Goal: Task Accomplishment & Management: Manage account settings

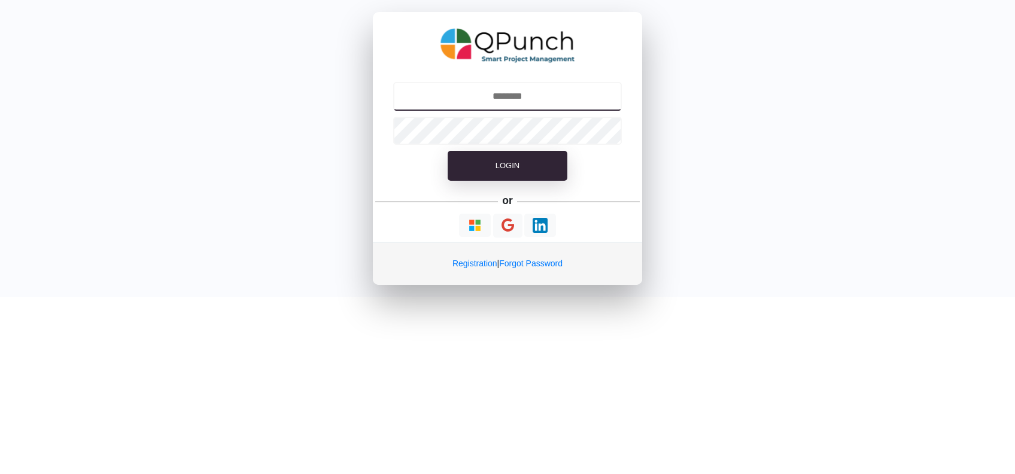
type input "**********"
click at [519, 100] on input "**********" at bounding box center [507, 96] width 229 height 29
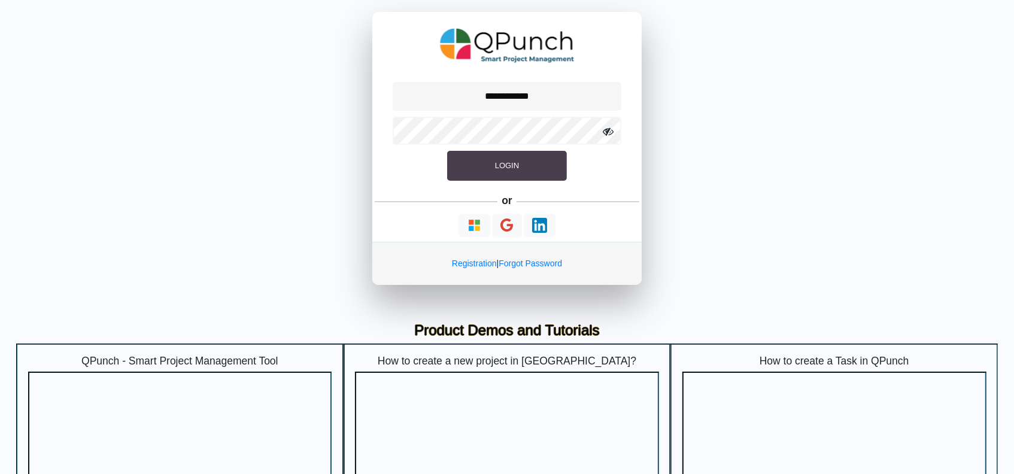
click at [505, 171] on button "Login" at bounding box center [507, 166] width 120 height 30
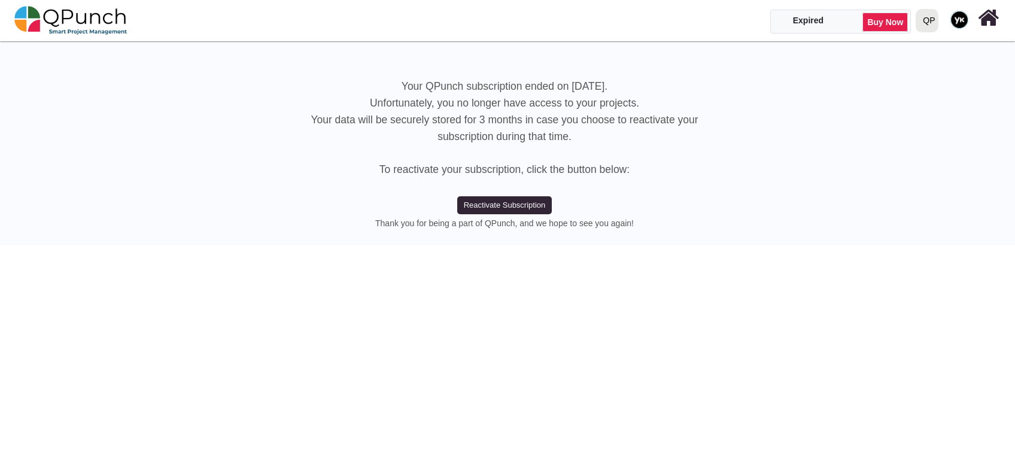
click at [936, 30] on div "QP" at bounding box center [927, 20] width 22 height 23
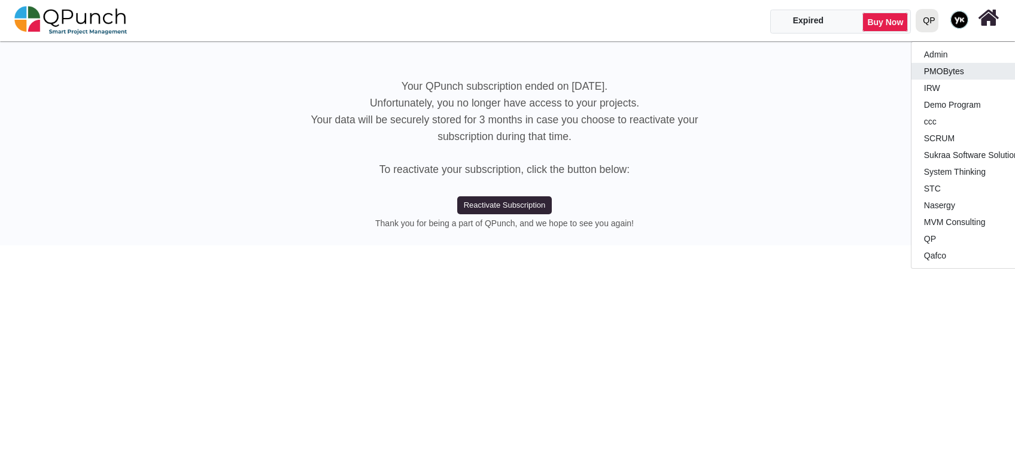
click at [934, 72] on link "PMOBytes" at bounding box center [982, 71] width 141 height 17
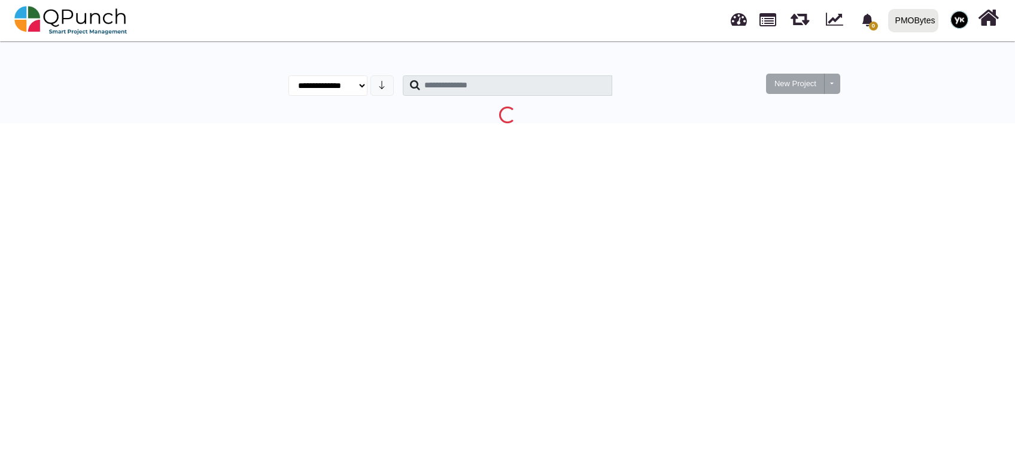
click at [927, 29] on div "PMOBytes" at bounding box center [916, 20] width 40 height 21
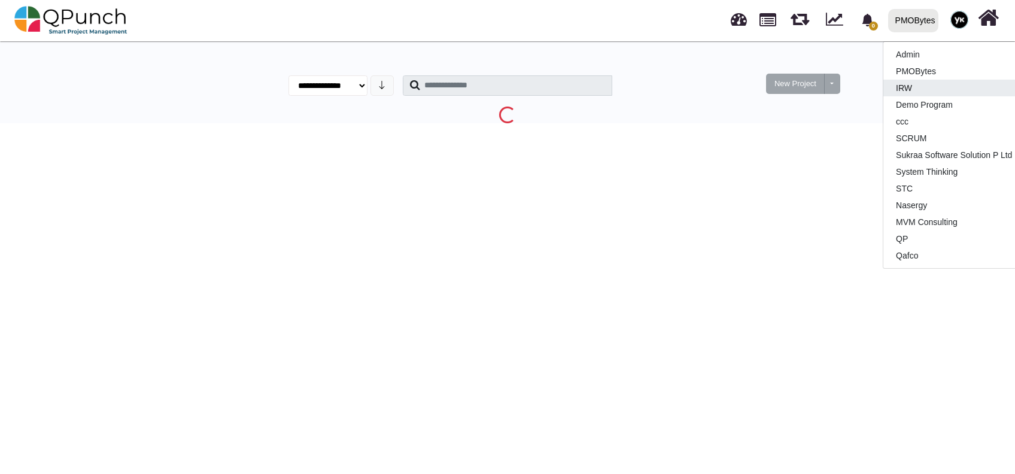
click at [918, 89] on link "IRW" at bounding box center [954, 88] width 141 height 17
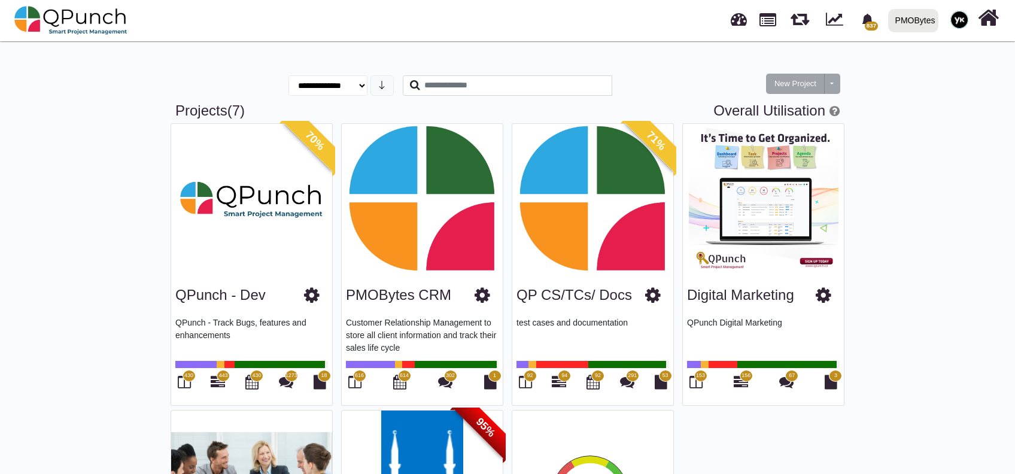
click at [550, 410] on div "70% QPunch - Dev QPunch - Track Bugs, features and enhancements 430 443 430 127…" at bounding box center [507, 409] width 682 height 573
click at [912, 22] on div "PMOBytes" at bounding box center [913, 20] width 50 height 23
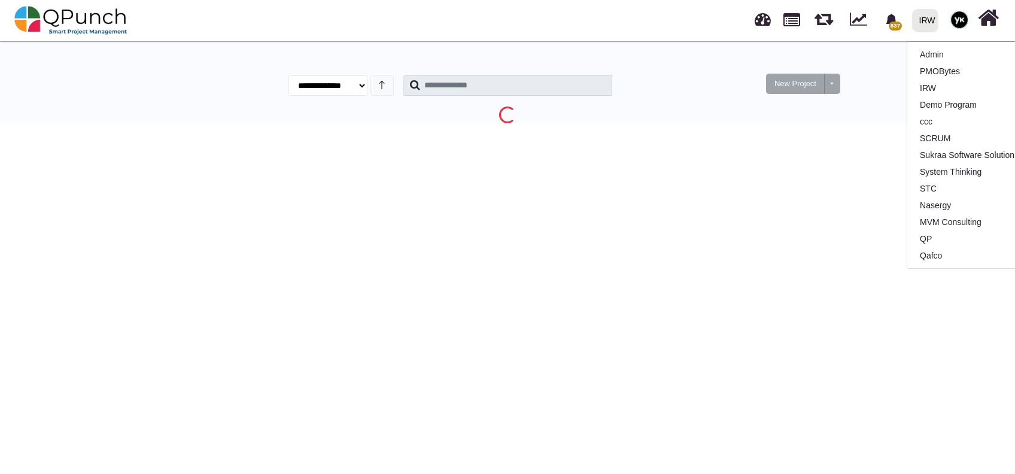
click at [684, 128] on html "837 Notification Clear feerv QPunch Support 07-10-2025 07-10-2025 07-10-2025 QP…" at bounding box center [507, 64] width 1015 height 128
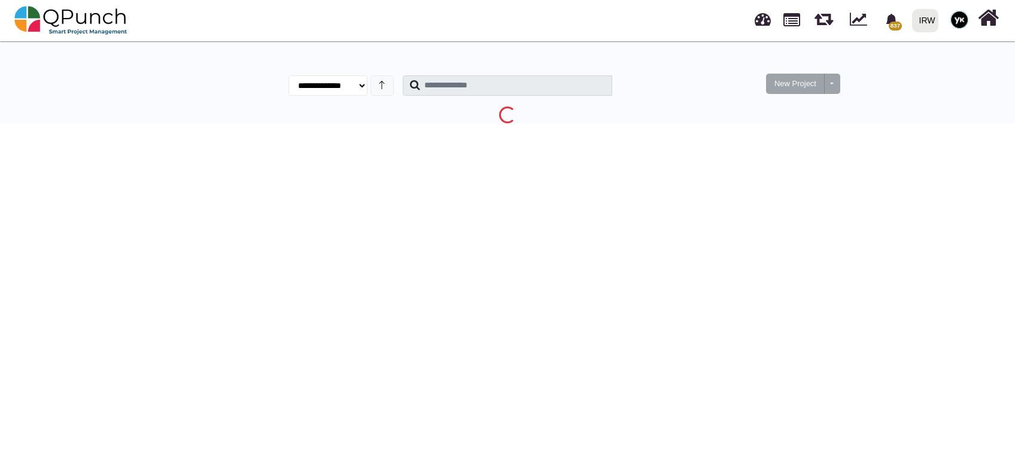
click at [684, 128] on html "837 Notification Clear feerv QPunch Support 07-10-2025 07-10-2025 07-10-2025 QP…" at bounding box center [507, 64] width 1015 height 128
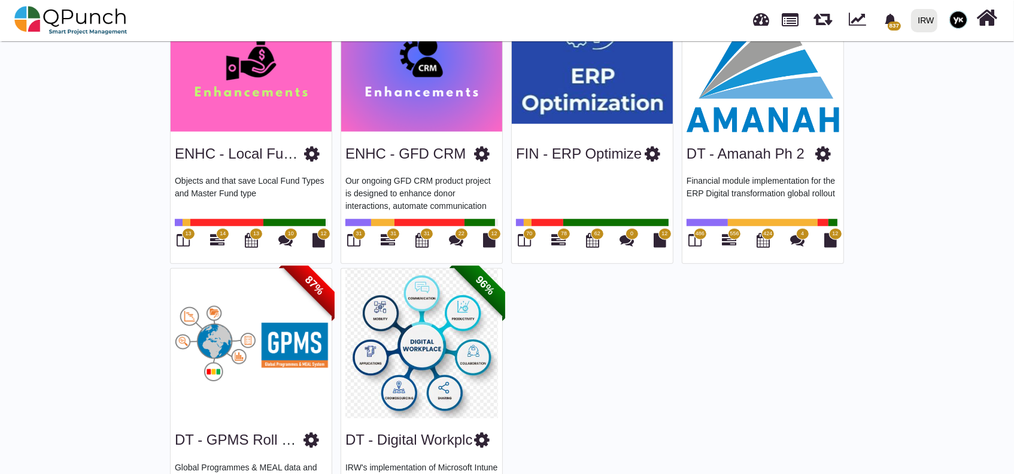
scroll to position [1094, 0]
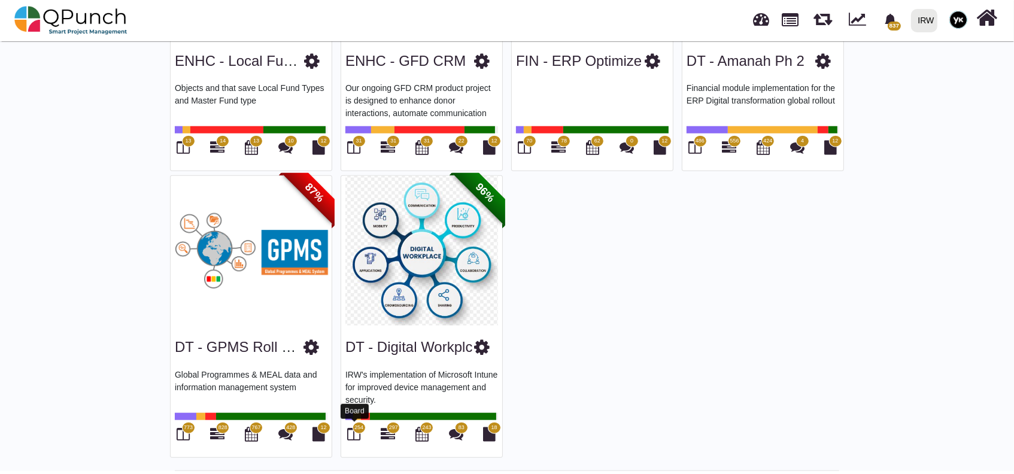
click at [353, 433] on icon at bounding box center [354, 434] width 13 height 14
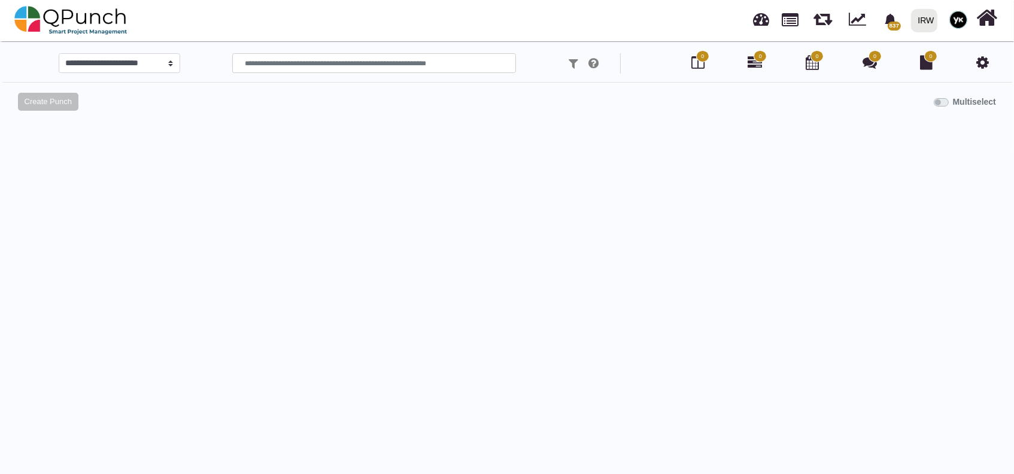
select select
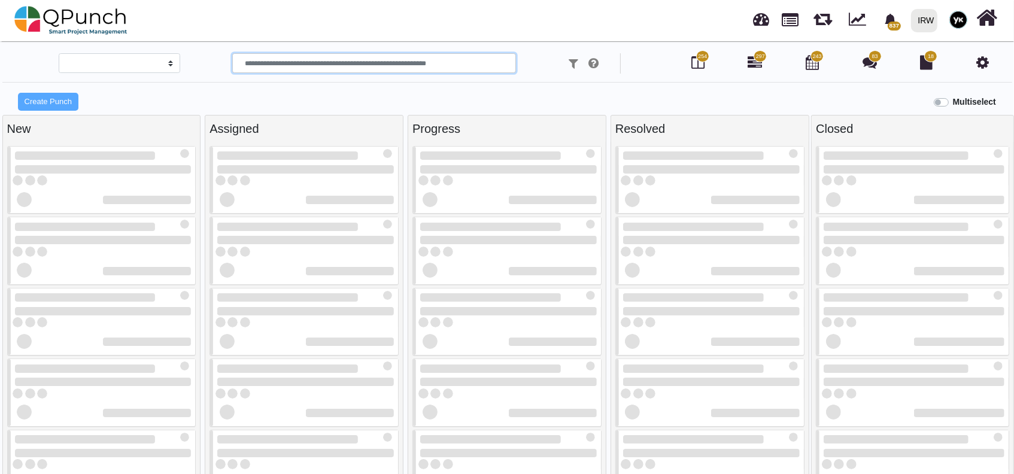
click at [340, 67] on input "text" at bounding box center [374, 63] width 284 height 20
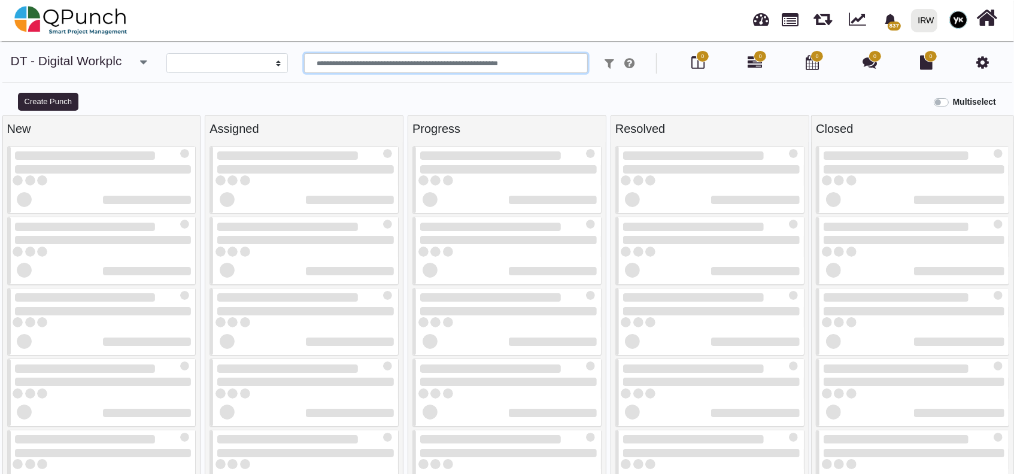
type input "*"
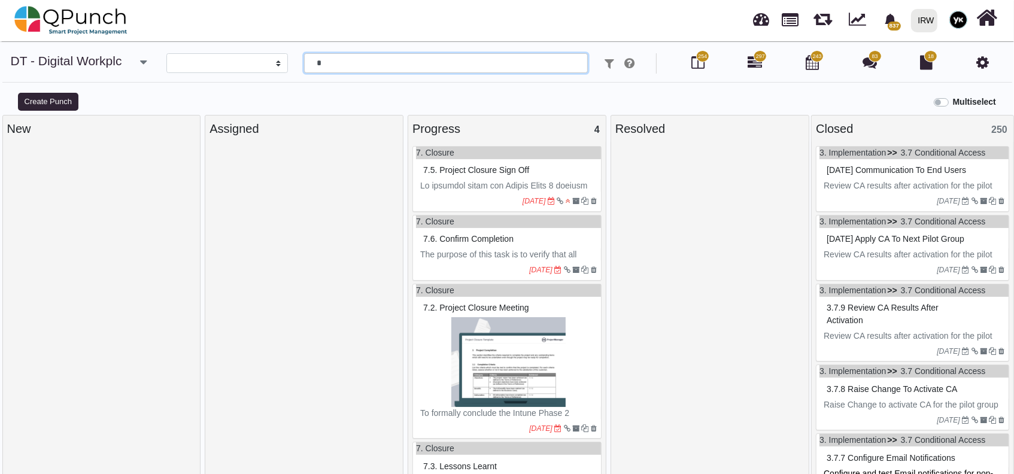
select select
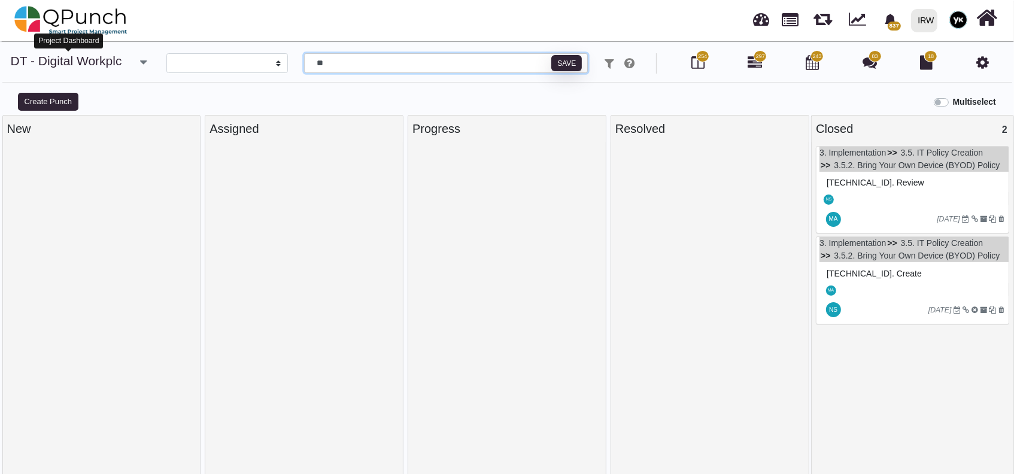
type input "**"
click at [113, 63] on link "DT - Digital Workplc" at bounding box center [66, 61] width 111 height 14
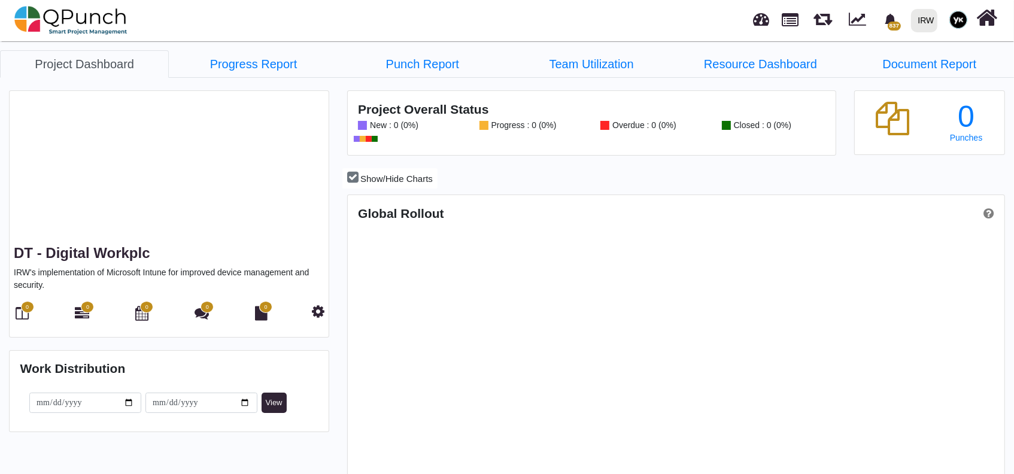
scroll to position [289, 654]
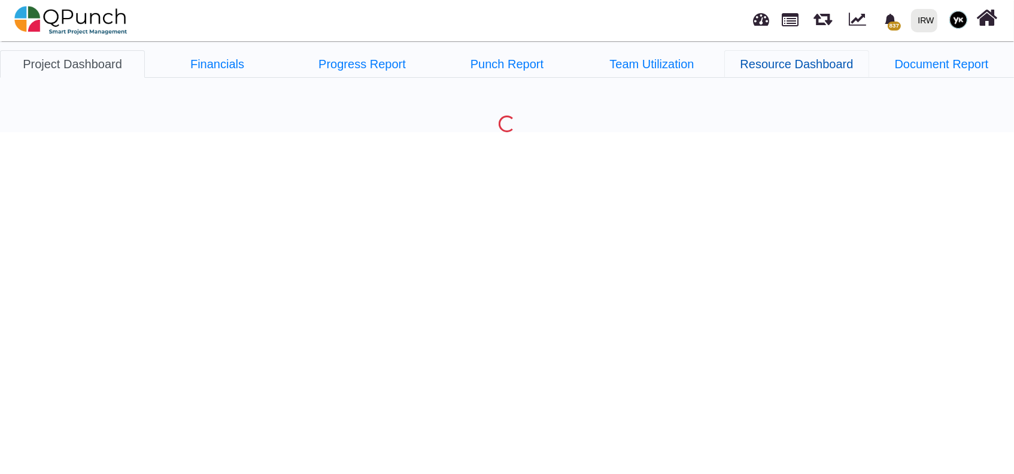
click at [795, 56] on link "Resource Dashboard" at bounding box center [796, 64] width 145 height 28
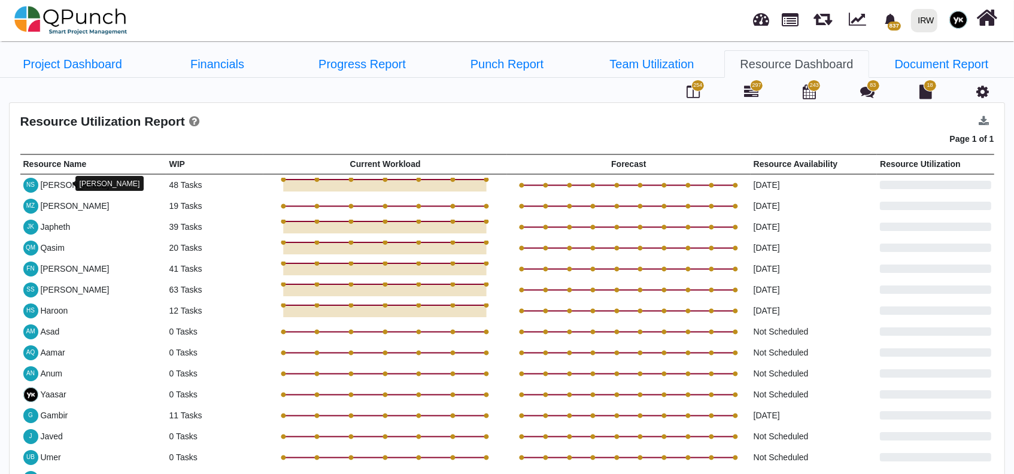
click at [60, 183] on div "[PERSON_NAME]" at bounding box center [74, 185] width 69 height 13
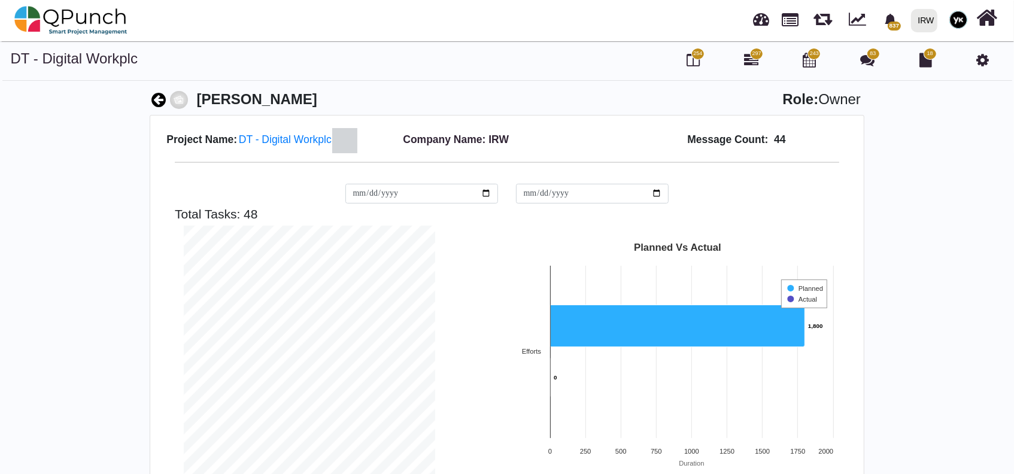
click at [156, 101] on icon at bounding box center [159, 100] width 14 height 17
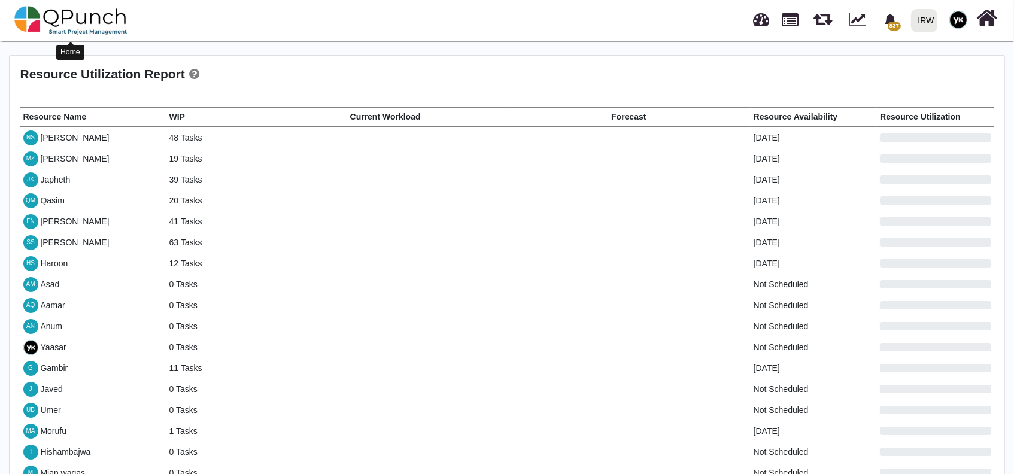
click at [87, 12] on img at bounding box center [70, 20] width 113 height 36
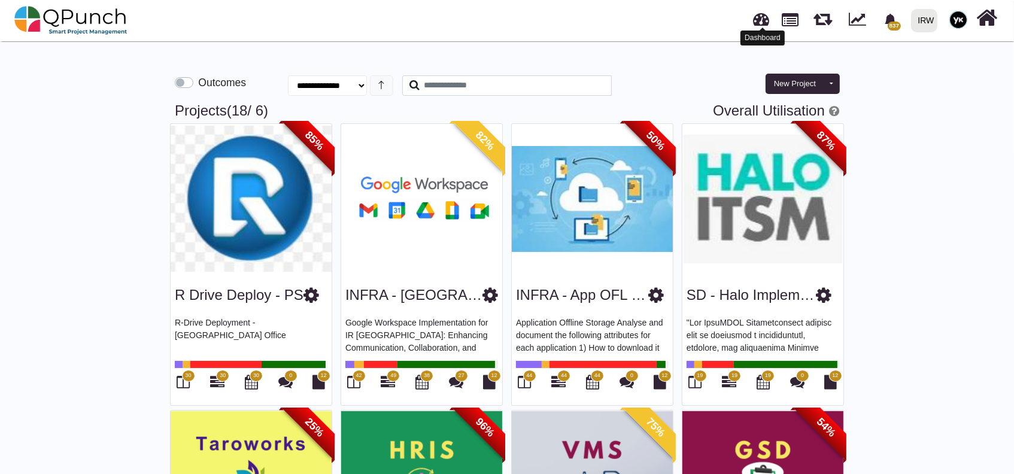
click at [757, 20] on link at bounding box center [762, 18] width 16 height 20
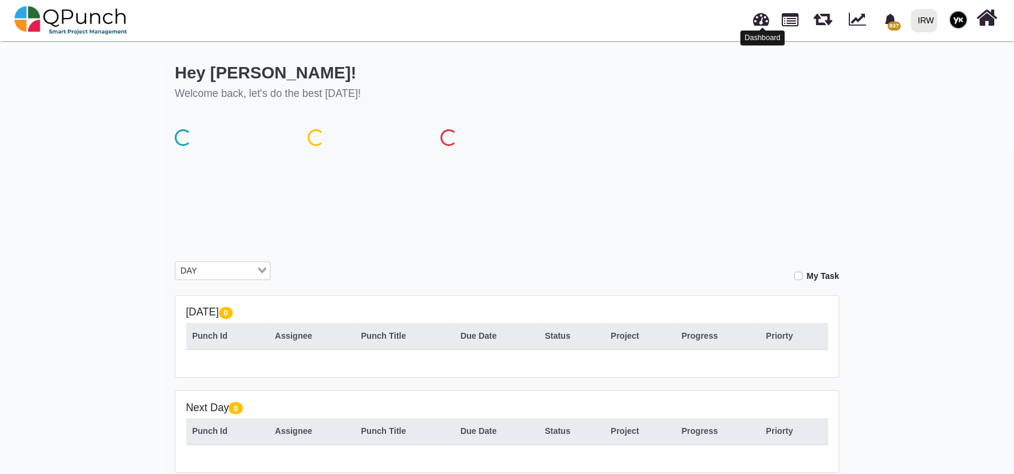
click at [757, 20] on link at bounding box center [762, 18] width 16 height 20
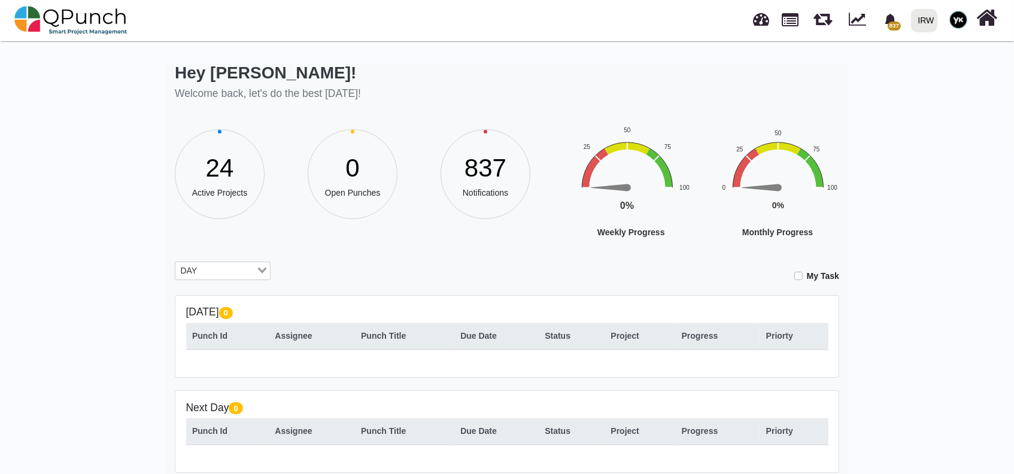
click at [807, 277] on label "My Task" at bounding box center [823, 276] width 32 height 13
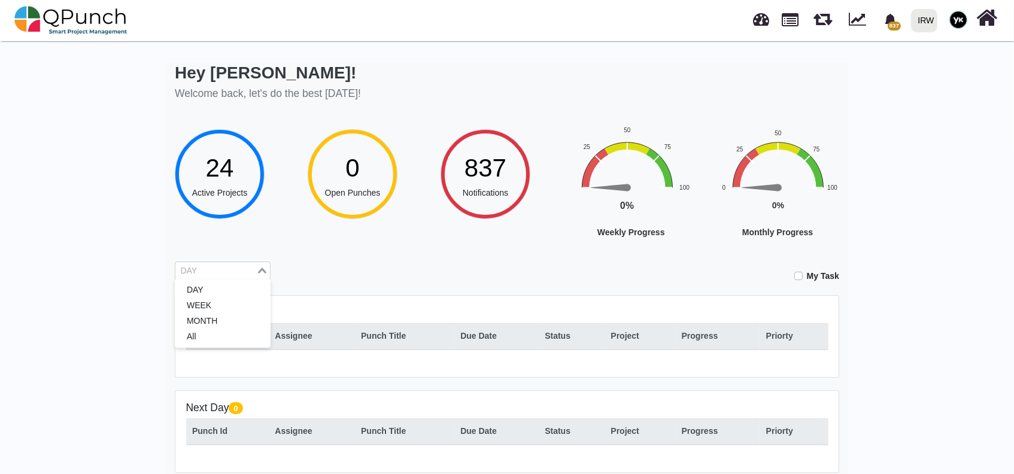
click at [217, 266] on input "Search for option" at bounding box center [216, 271] width 78 height 13
click at [195, 335] on li "All" at bounding box center [223, 337] width 96 height 16
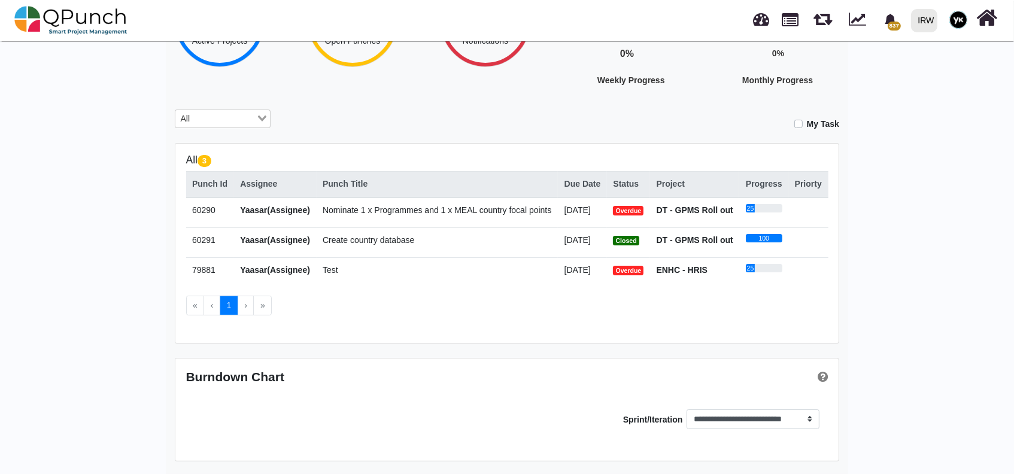
scroll to position [180, 0]
click at [323, 268] on span "Test" at bounding box center [331, 270] width 16 height 10
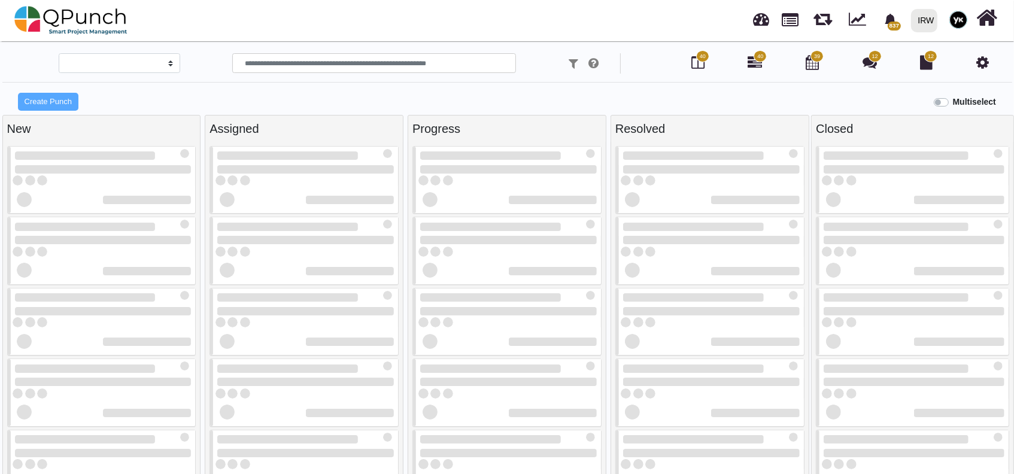
drag, startPoint x: 323, startPoint y: 268, endPoint x: 345, endPoint y: 293, distance: 33.9
click at [345, 293] on div at bounding box center [288, 297] width 140 height 8
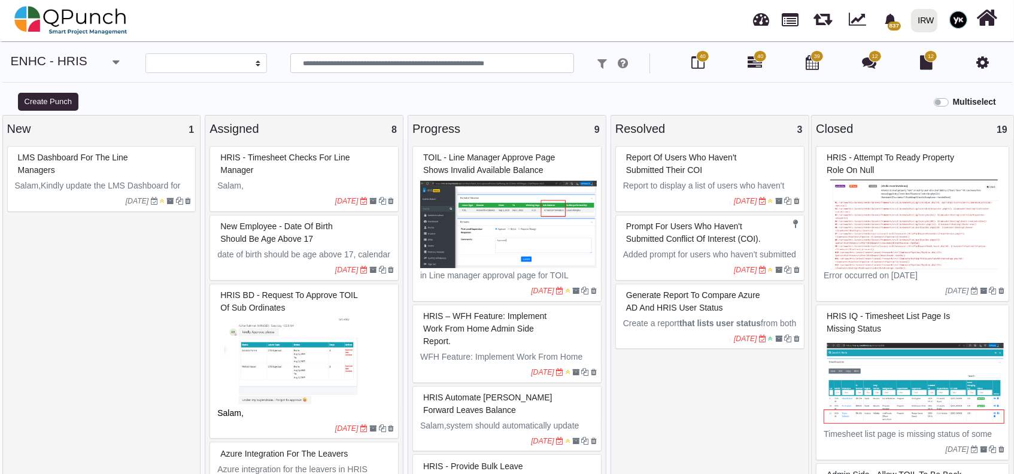
select select
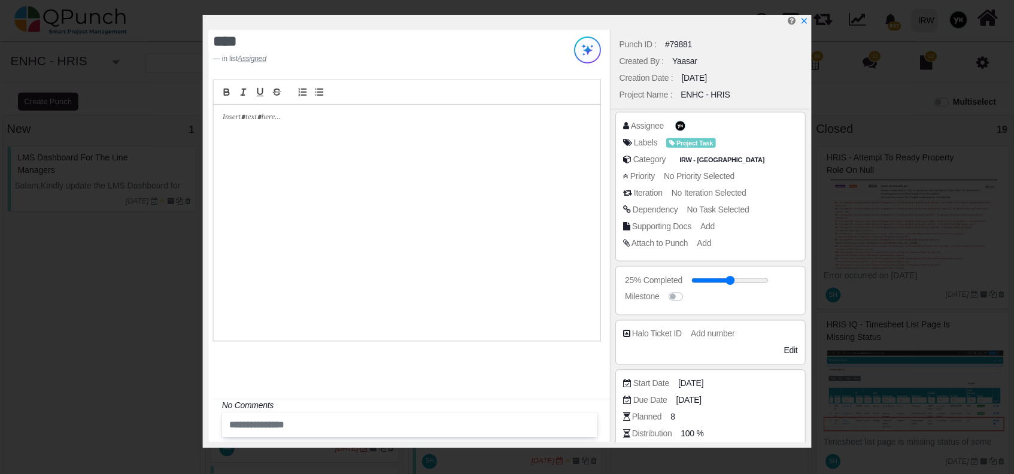
scroll to position [126, 0]
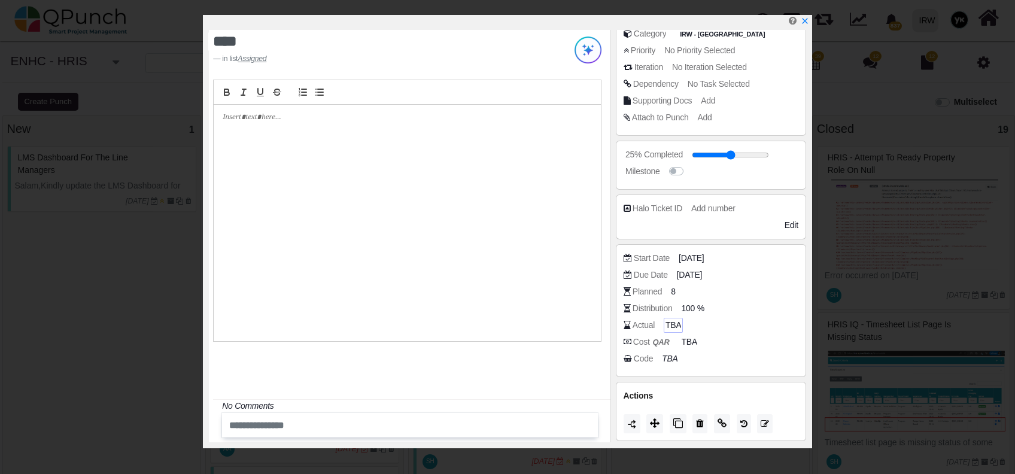
click at [673, 326] on span "TBA" at bounding box center [674, 325] width 16 height 13
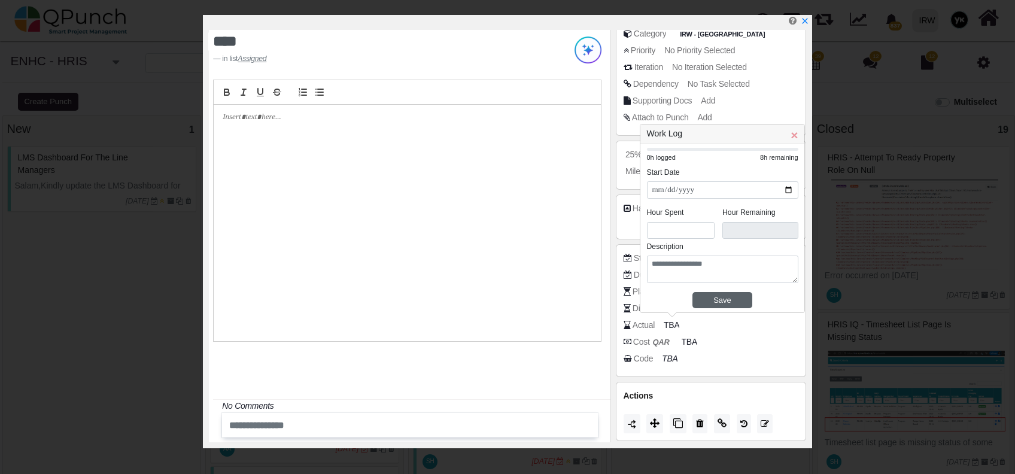
click at [713, 306] on button "Save" at bounding box center [723, 300] width 60 height 16
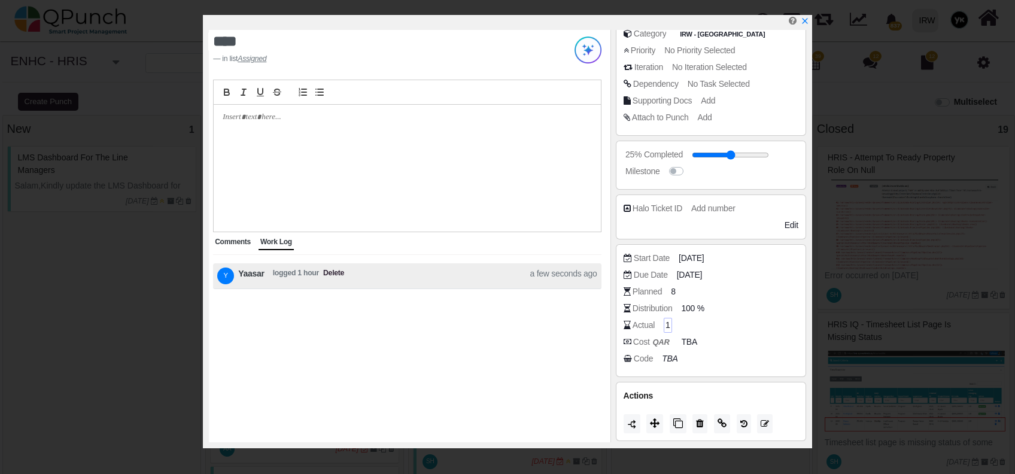
click at [668, 324] on span "1" at bounding box center [668, 325] width 5 height 13
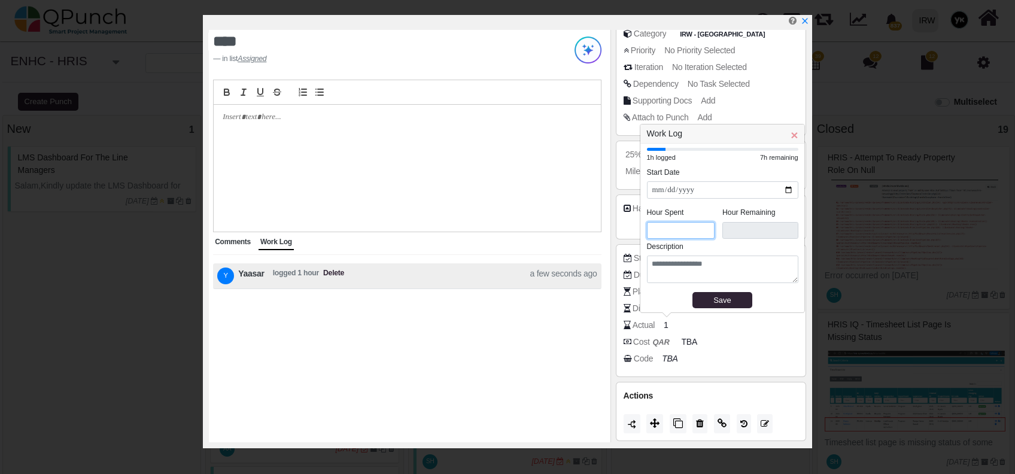
type input "*"
type input "***"
click at [705, 226] on input "*" at bounding box center [681, 230] width 68 height 17
type input "*"
type input "***"
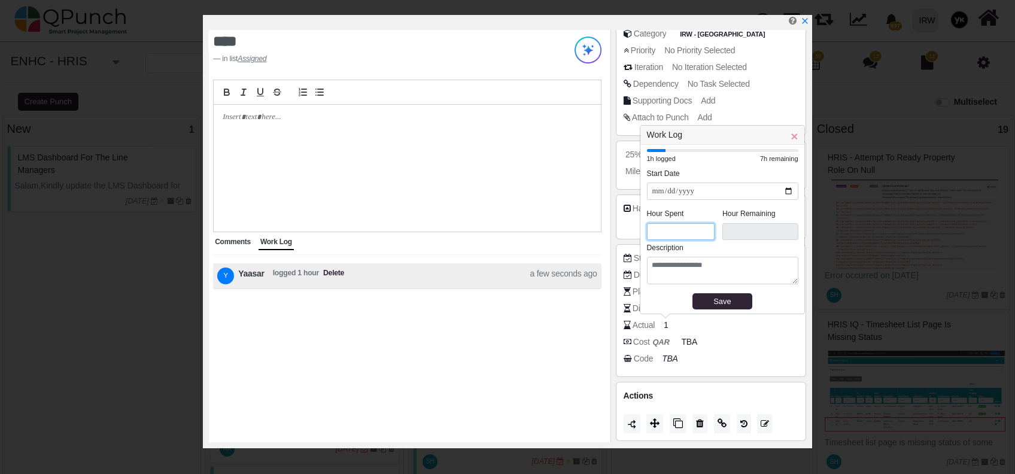
click at [705, 226] on input "*" at bounding box center [681, 231] width 68 height 17
type input "*"
type input "***"
click at [705, 226] on input "*" at bounding box center [681, 231] width 68 height 17
type input "*"
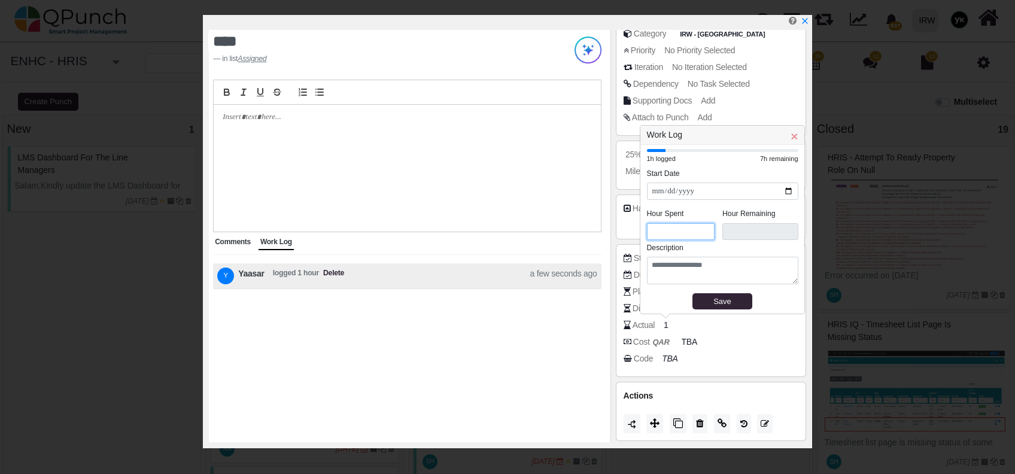
type input "***"
click at [705, 226] on input "*" at bounding box center [681, 231] width 68 height 17
type input "*"
type input "***"
click at [705, 226] on input "*" at bounding box center [681, 231] width 68 height 17
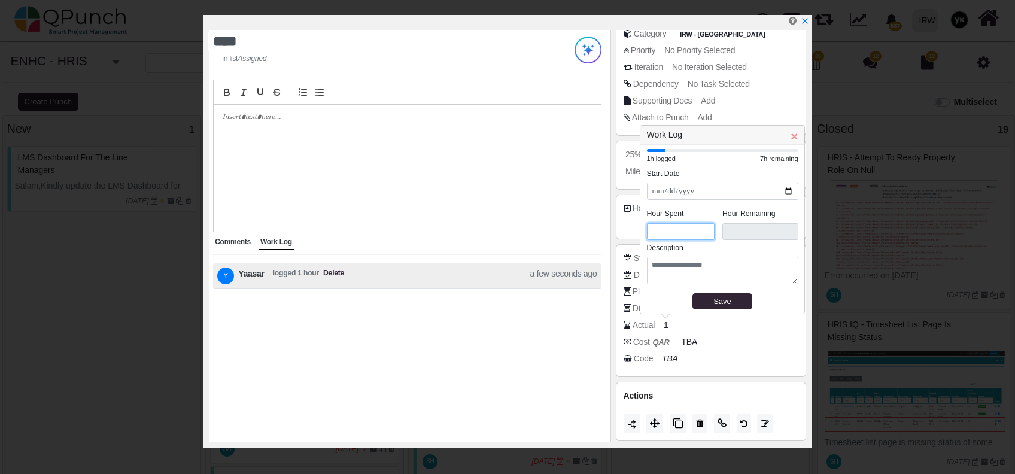
type input "*"
type input "***"
type input "*"
click at [705, 226] on input "*" at bounding box center [681, 231] width 68 height 17
click at [715, 295] on button "Save" at bounding box center [723, 301] width 60 height 16
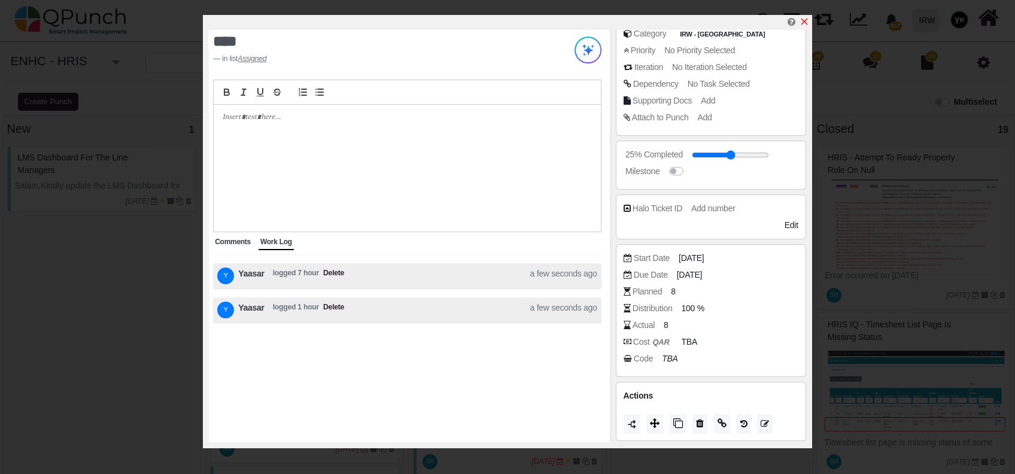
click at [806, 20] on icon "x" at bounding box center [805, 22] width 7 height 7
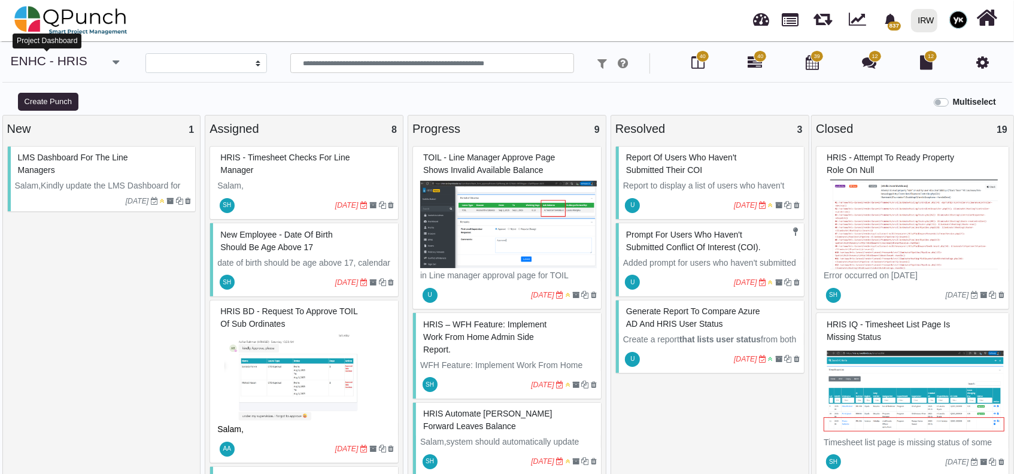
click at [59, 63] on link "ENHC - HRIS" at bounding box center [49, 61] width 77 height 14
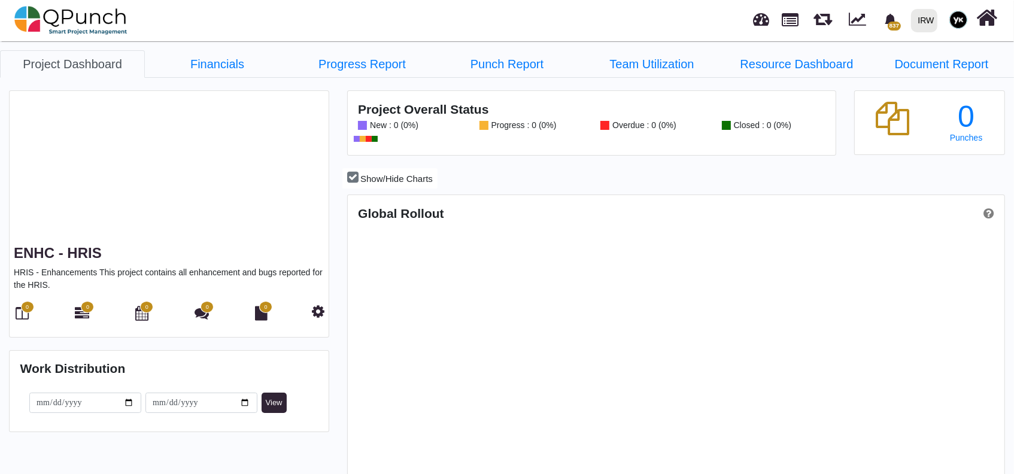
scroll to position [289, 654]
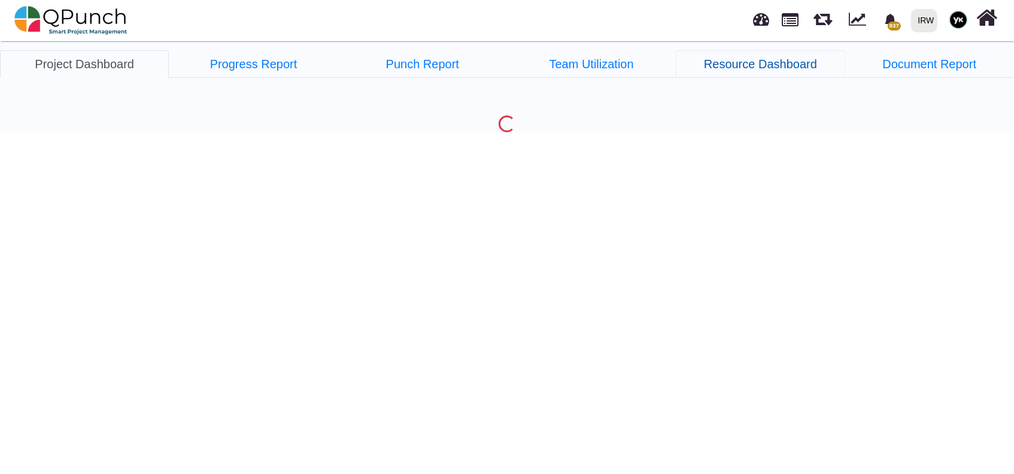
click at [764, 65] on link "Resource Dashboard" at bounding box center [760, 64] width 169 height 28
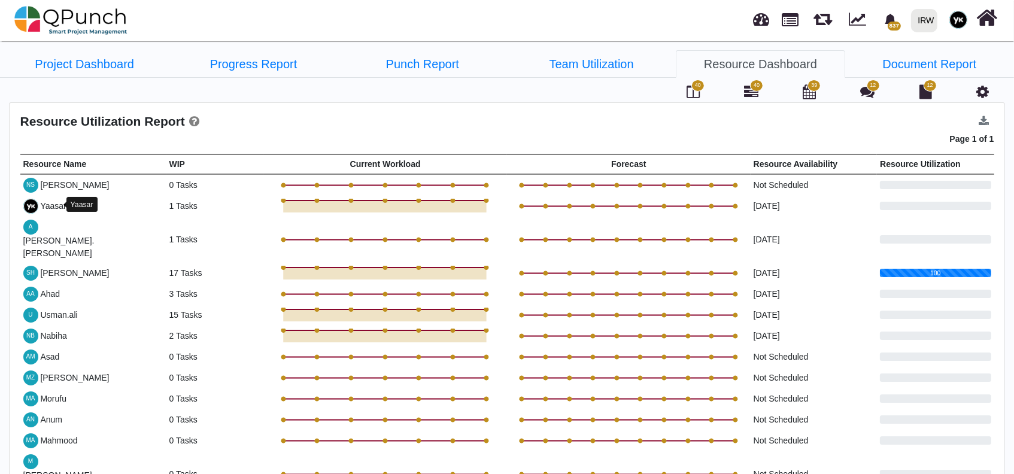
click at [53, 202] on div "Yaasar" at bounding box center [53, 206] width 26 height 13
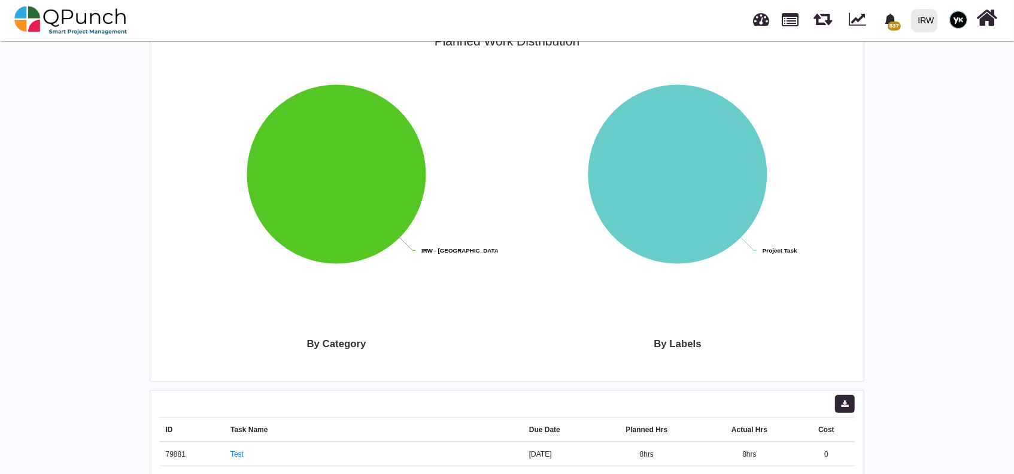
scroll to position [479, 0]
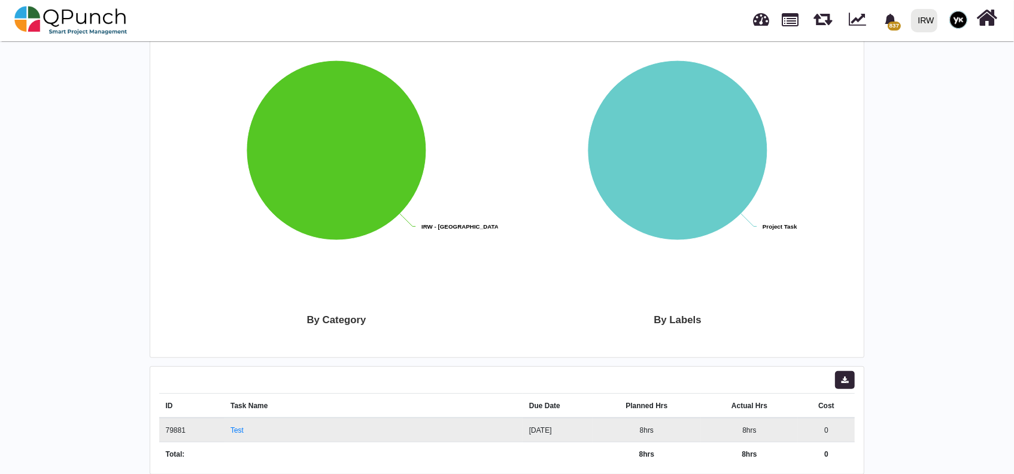
click at [537, 428] on td "2025-07-09" at bounding box center [557, 430] width 69 height 25
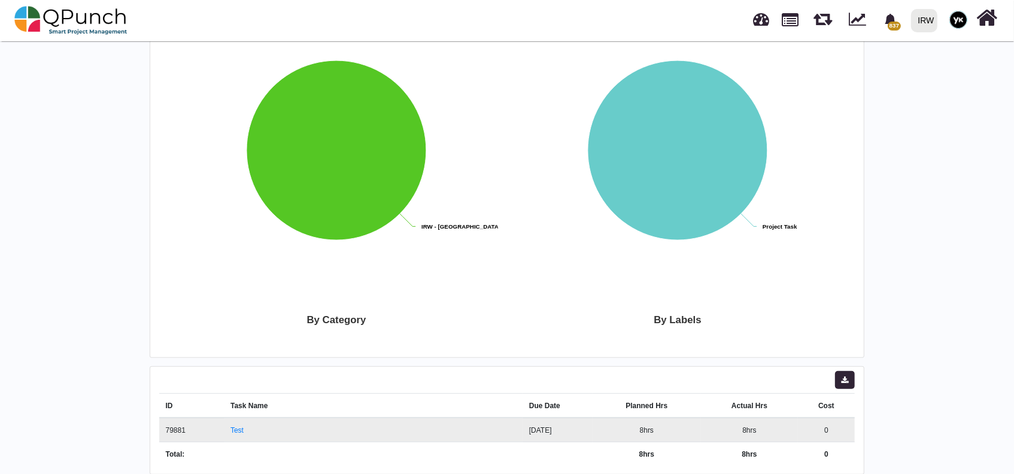
click at [537, 428] on td "2025-07-09" at bounding box center [557, 430] width 69 height 25
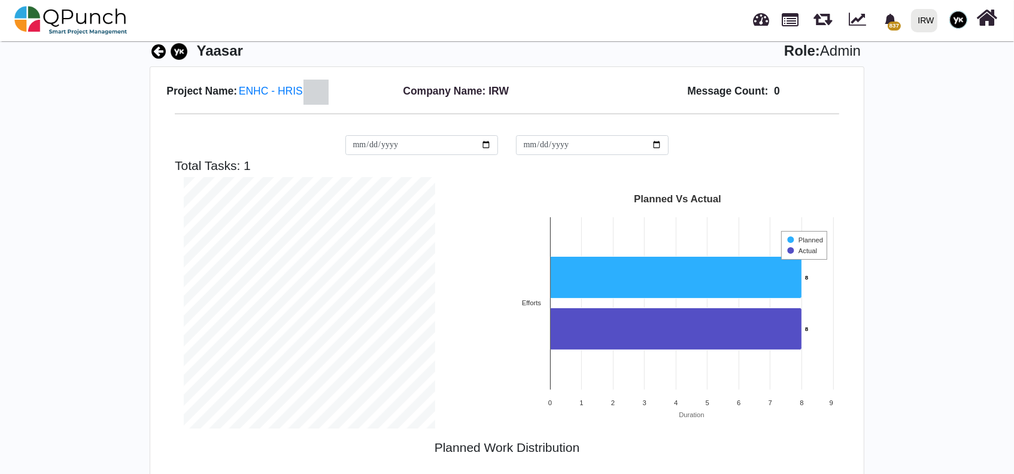
scroll to position [0, 0]
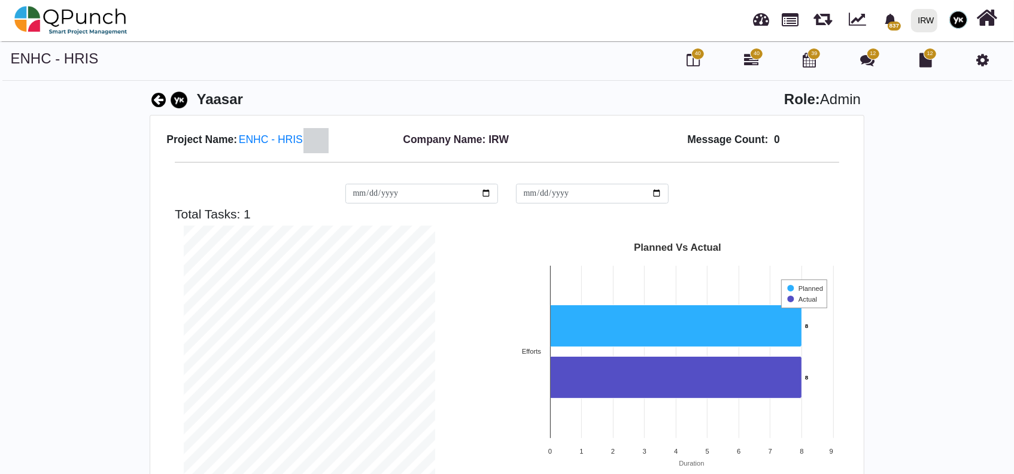
click at [985, 53] on icon at bounding box center [982, 60] width 13 height 14
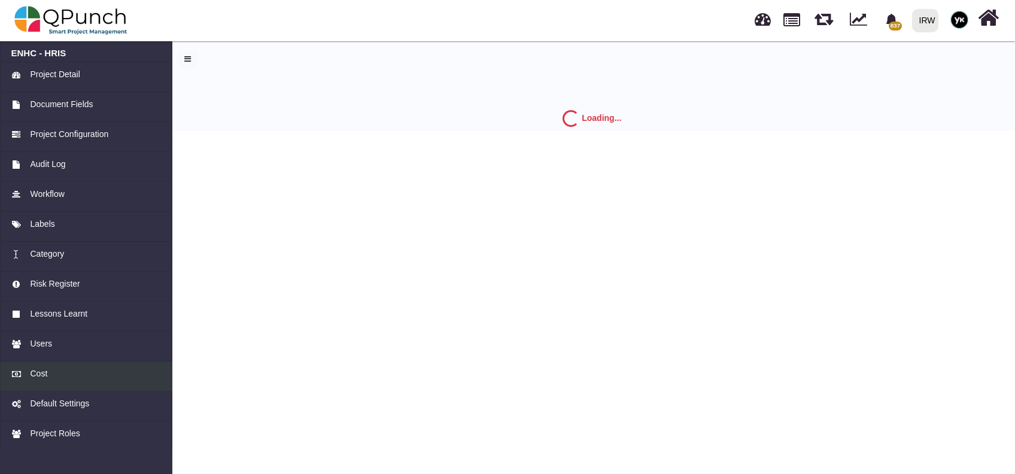
click at [54, 372] on div "Cost" at bounding box center [86, 374] width 150 height 13
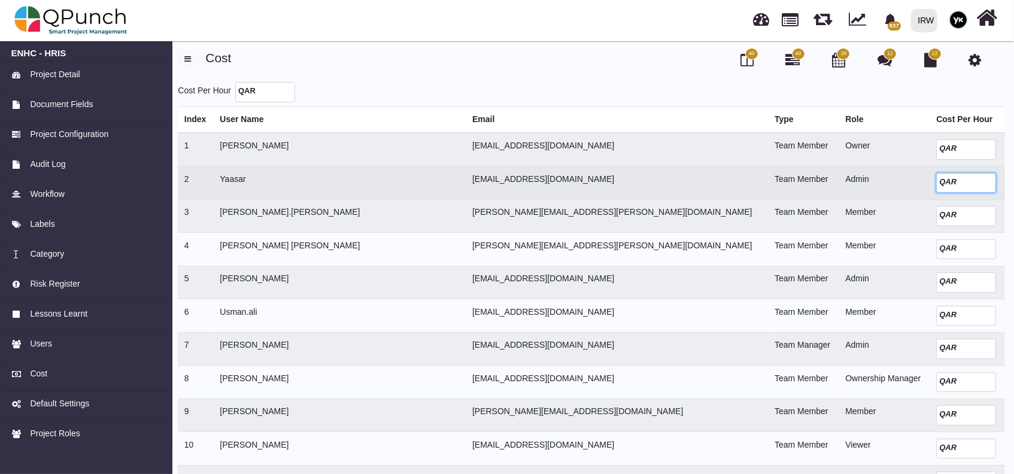
click at [936, 181] on input "number" at bounding box center [966, 183] width 60 height 20
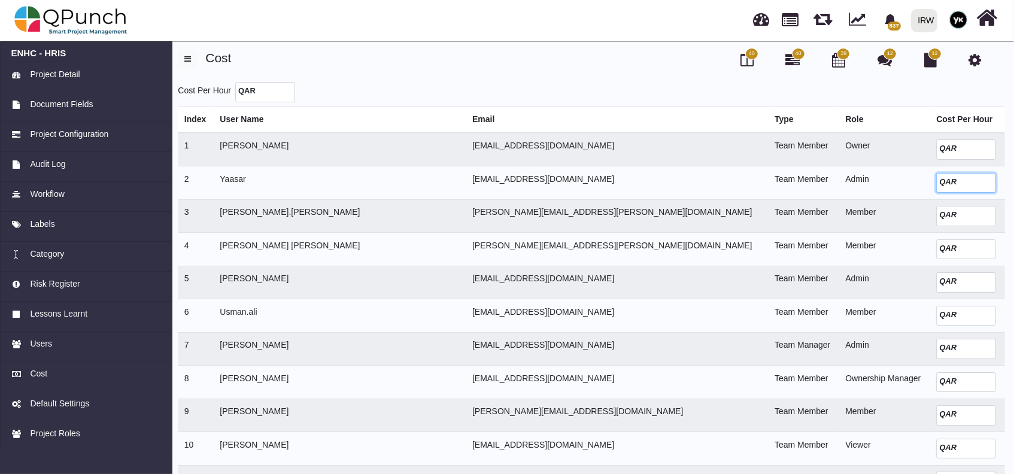
type input "***"
click at [966, 90] on div "Cost Per Hour QAR" at bounding box center [591, 92] width 827 height 20
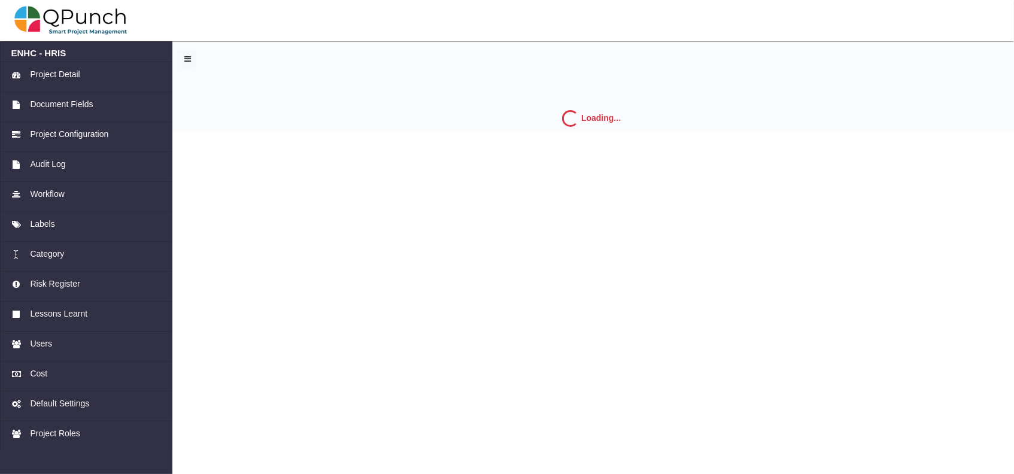
select select "*"
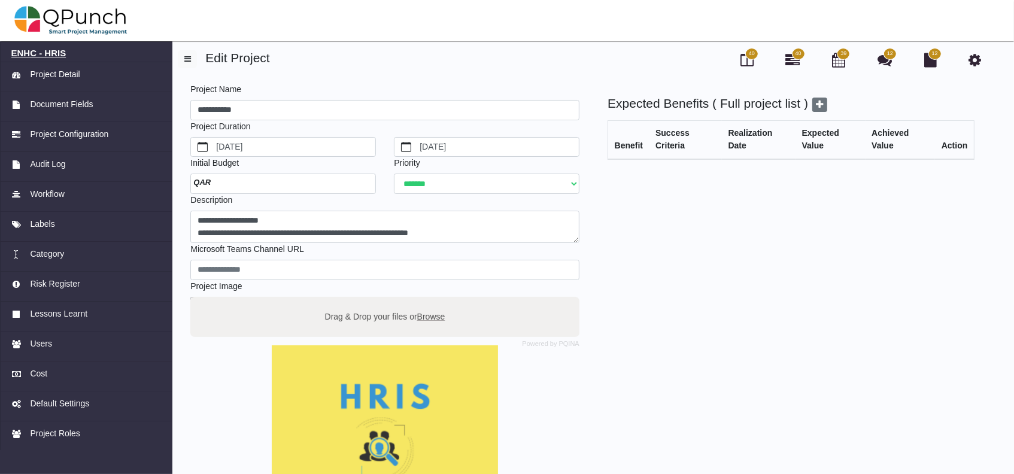
click at [38, 50] on h6 "ENHC - HRIS" at bounding box center [86, 53] width 150 height 11
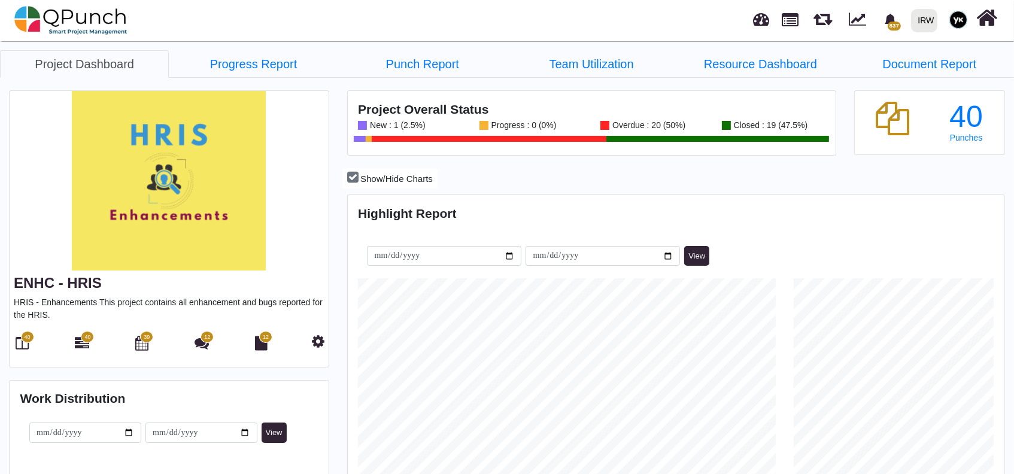
scroll to position [208, 218]
click at [773, 59] on link "Resource Dashboard" at bounding box center [760, 64] width 169 height 28
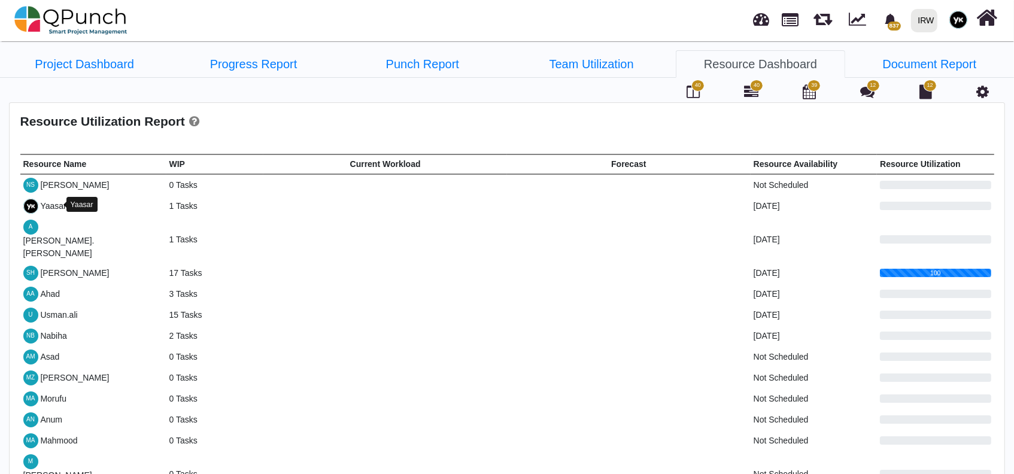
click at [49, 205] on div "Yaasar" at bounding box center [53, 206] width 26 height 13
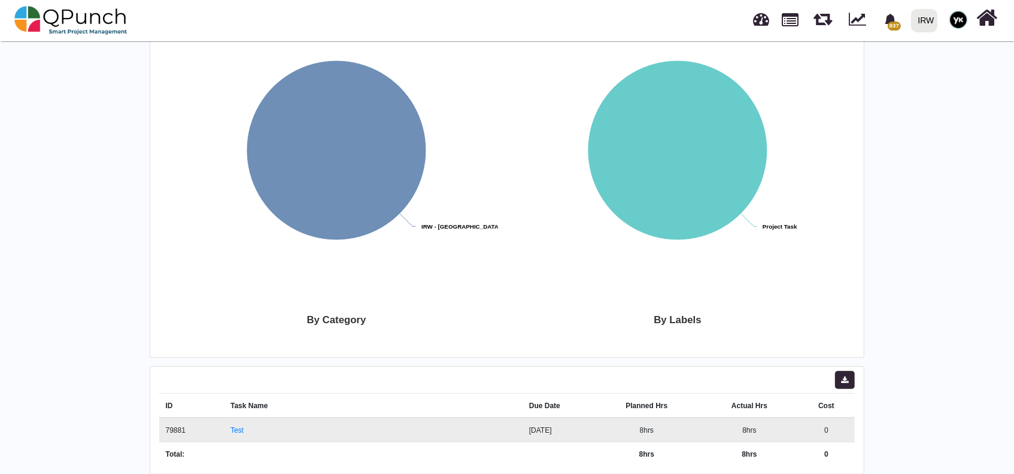
scroll to position [251, 269]
click at [230, 429] on link "Test" at bounding box center [236, 430] width 13 height 8
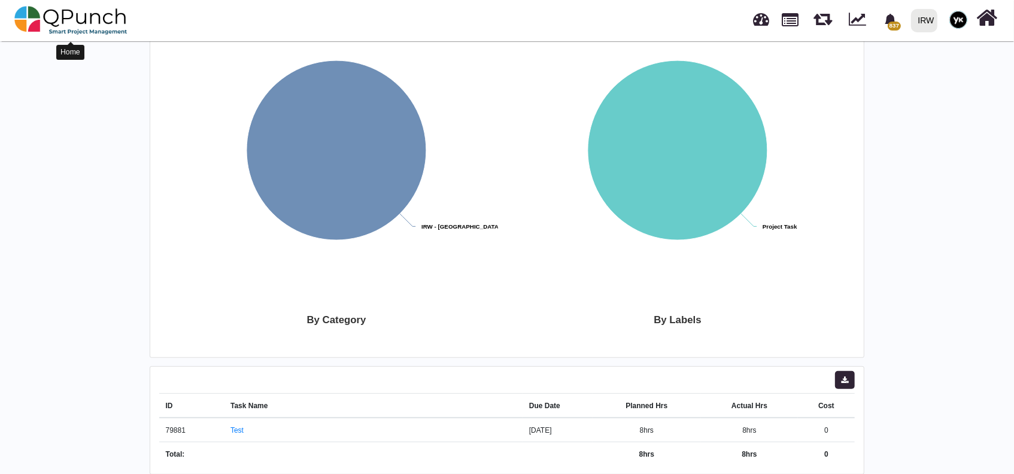
click at [47, 27] on img at bounding box center [70, 20] width 113 height 36
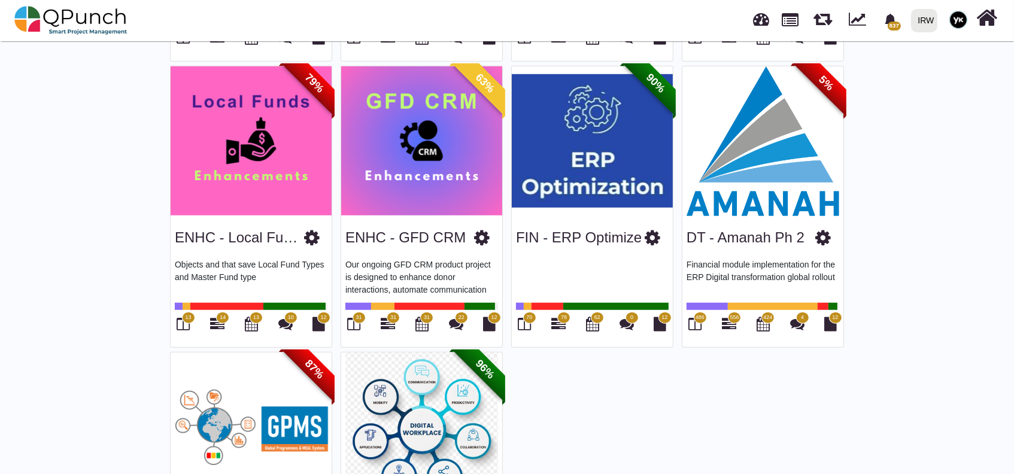
scroll to position [1086, 0]
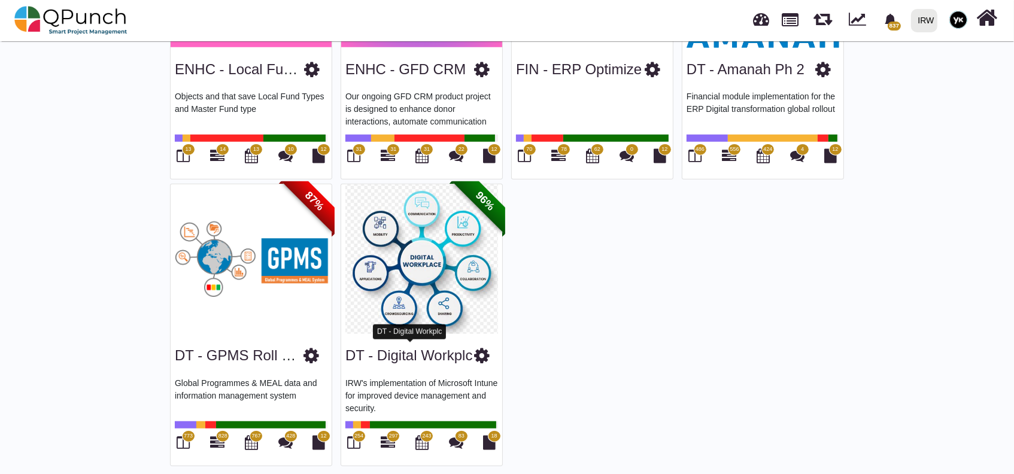
click at [412, 354] on link "DT - Digital Workplc" at bounding box center [408, 355] width 127 height 16
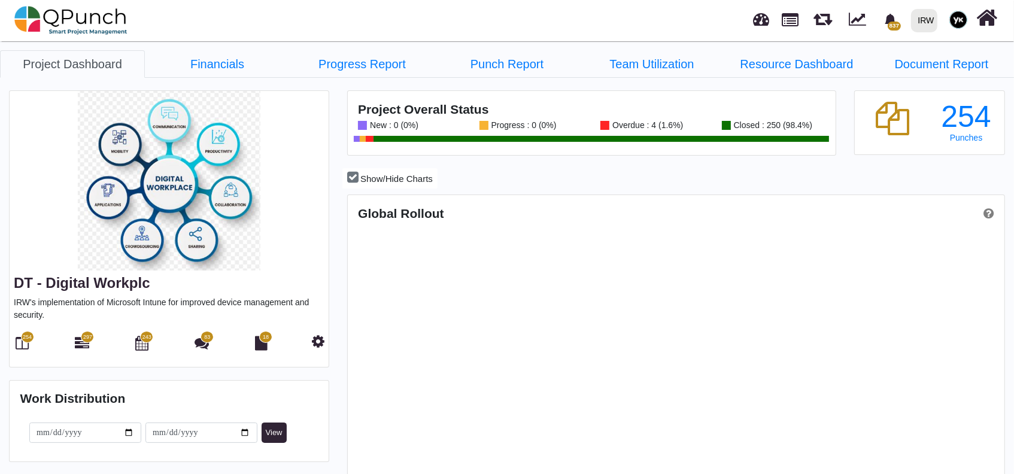
scroll to position [208, 218]
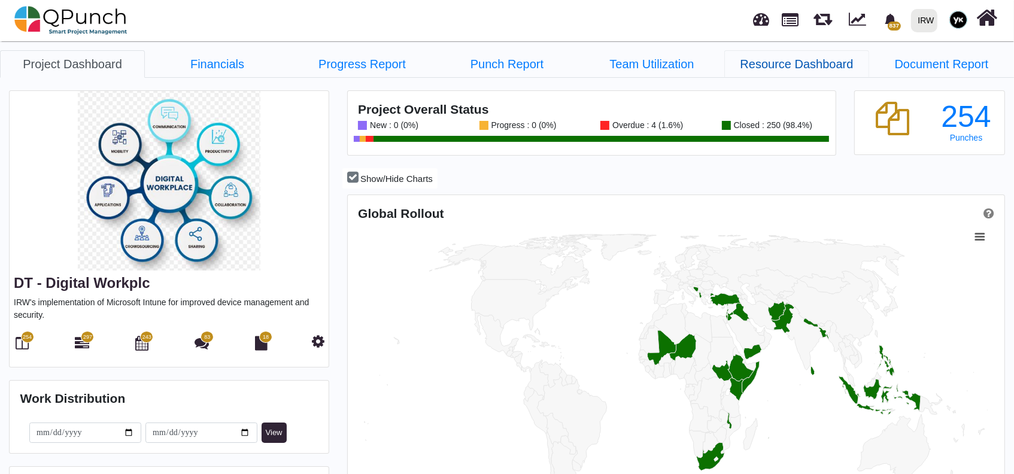
click at [766, 67] on link "Resource Dashboard" at bounding box center [796, 64] width 145 height 28
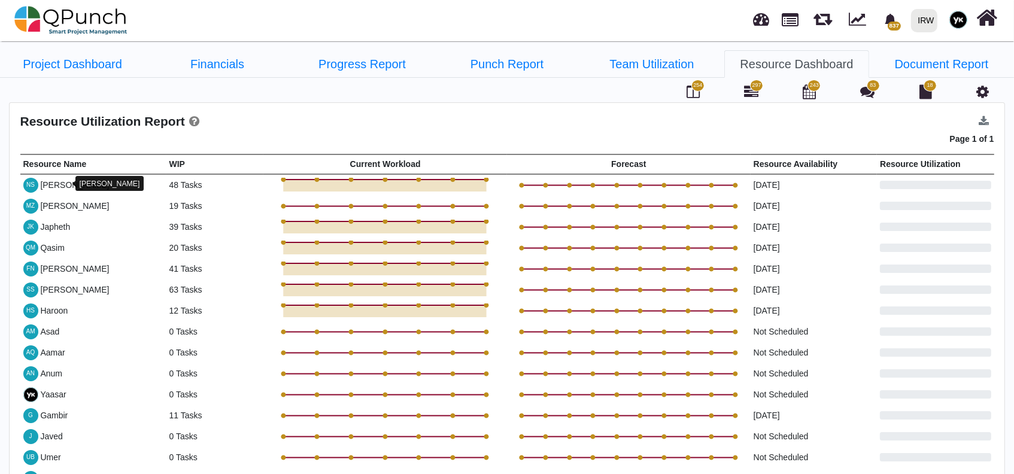
click at [52, 184] on div "Nadeem" at bounding box center [74, 185] width 69 height 13
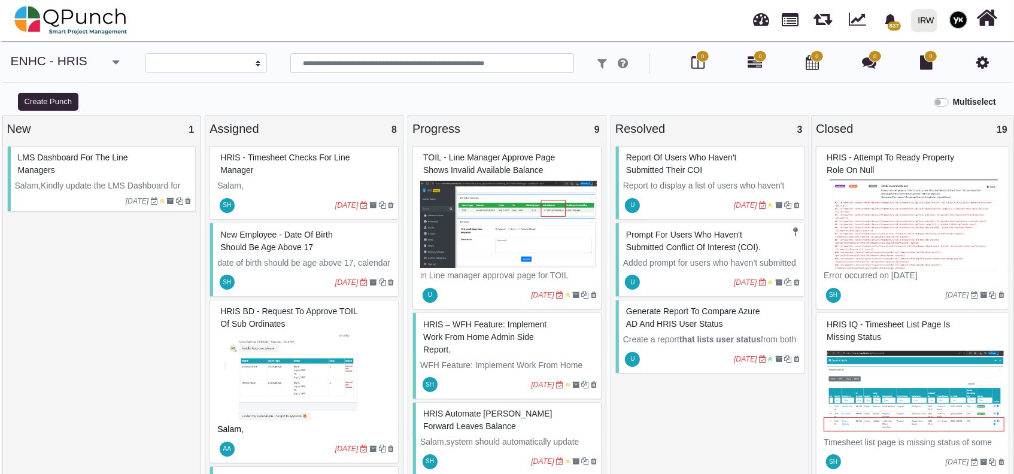
select select
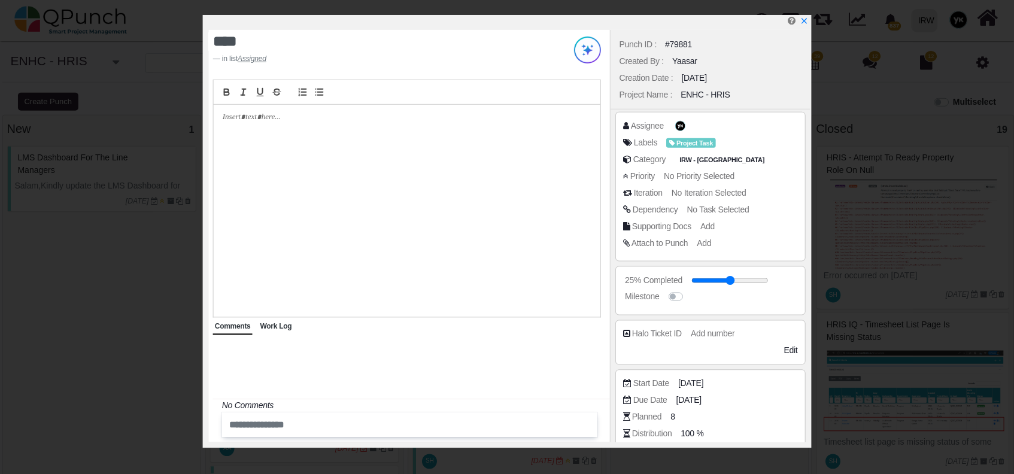
scroll to position [126, 0]
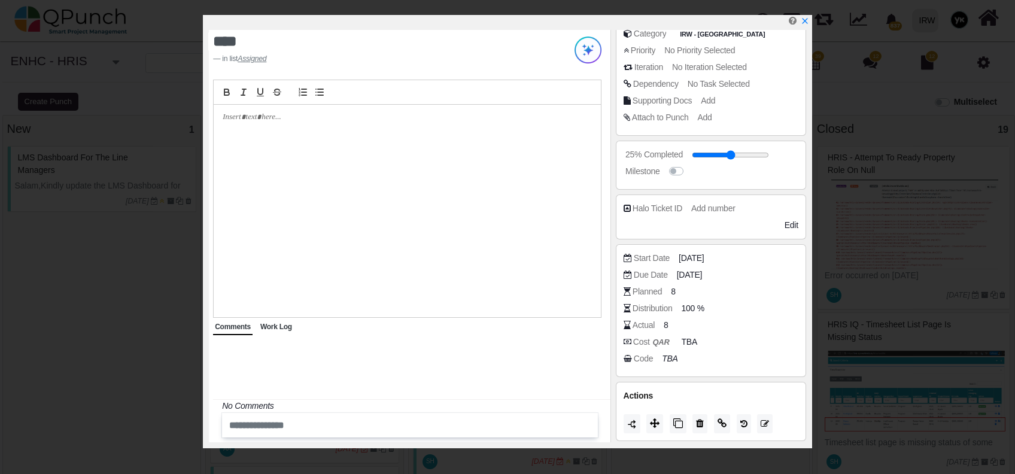
click at [269, 325] on span "Work Log" at bounding box center [276, 327] width 32 height 8
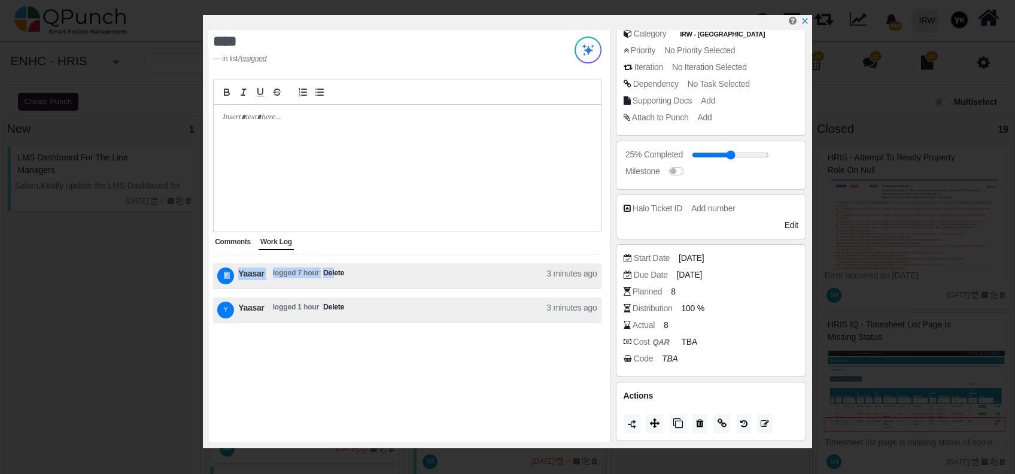
click at [333, 268] on li "Y Yaasar logged 7 hour Delete 3 minutes ago" at bounding box center [407, 276] width 388 height 26
click at [333, 268] on span "Delete" at bounding box center [333, 276] width 21 height 17
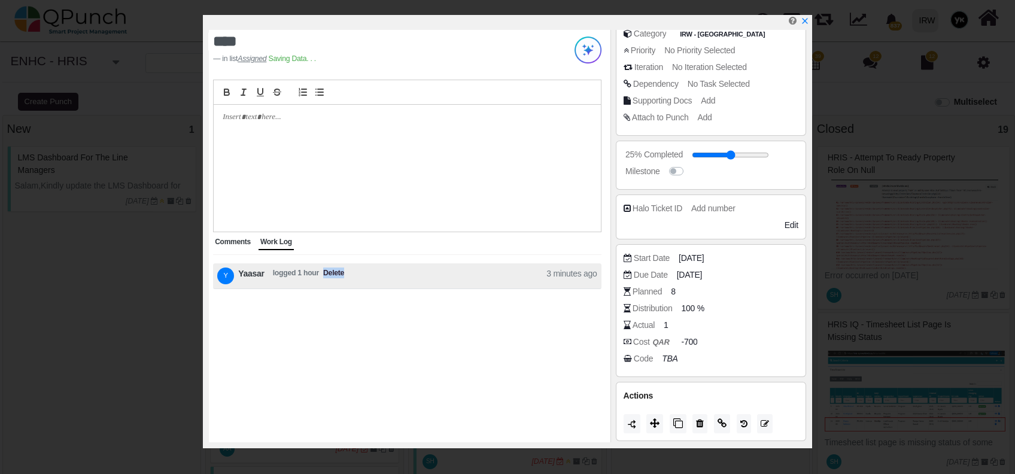
click at [333, 268] on span "Delete" at bounding box center [333, 276] width 21 height 17
click at [333, 232] on div at bounding box center [407, 169] width 387 height 128
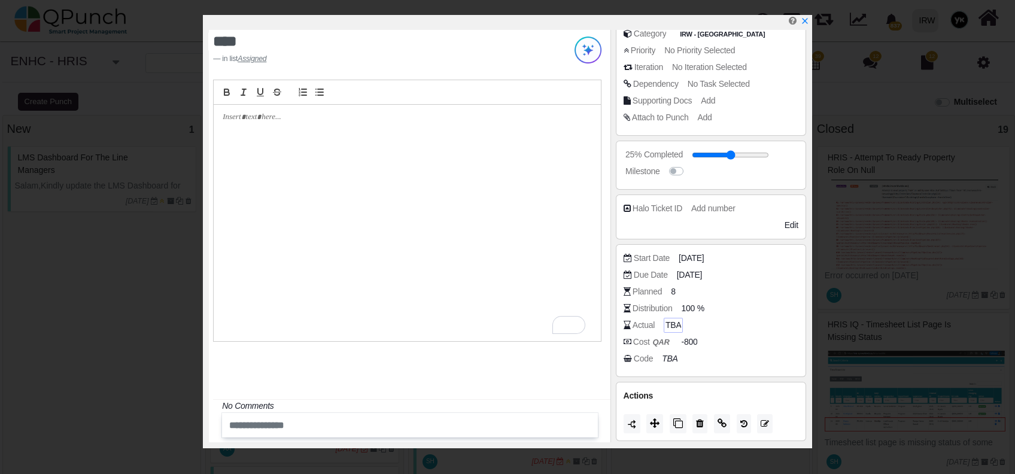
click at [670, 324] on span "TBA" at bounding box center [674, 325] width 16 height 13
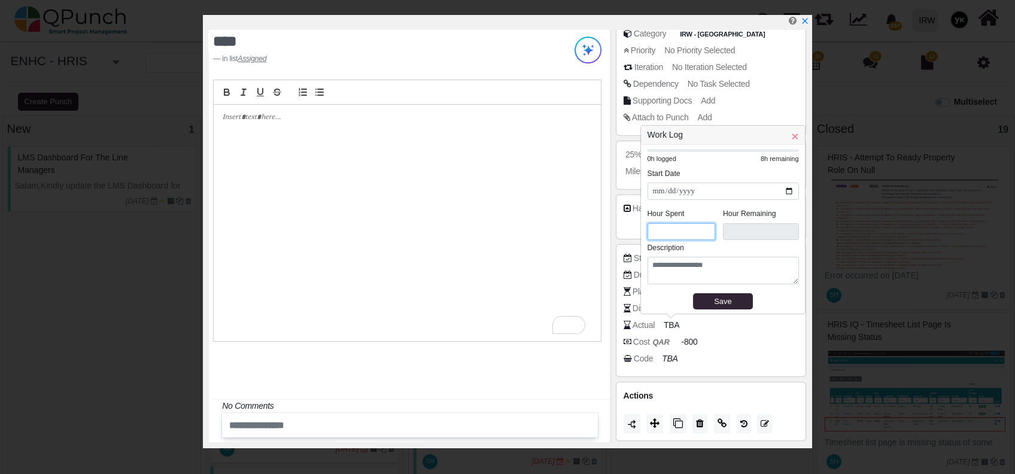
type input "*"
type input "***"
click at [705, 228] on input "*" at bounding box center [682, 231] width 68 height 17
type input "*"
type input "***"
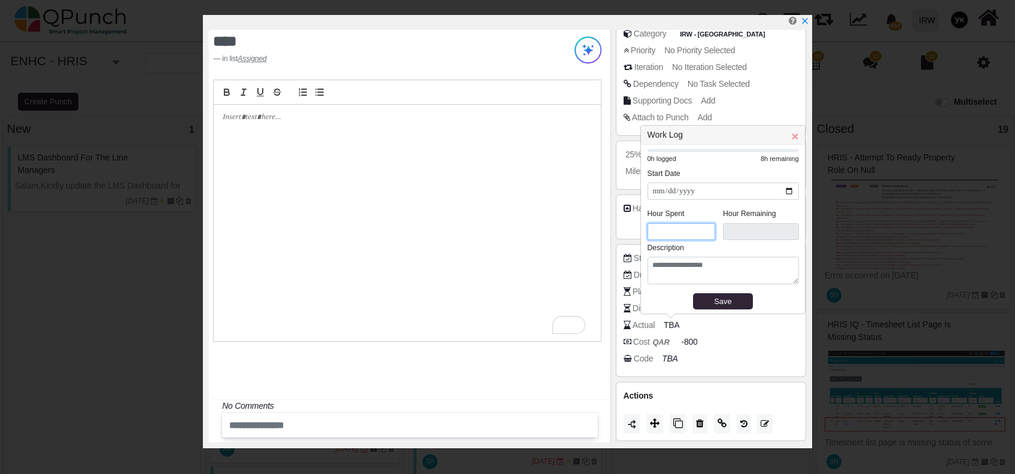
click at [705, 228] on input "*" at bounding box center [682, 231] width 68 height 17
type input "*"
type input "***"
click at [705, 228] on input "*" at bounding box center [682, 231] width 68 height 17
type input "*"
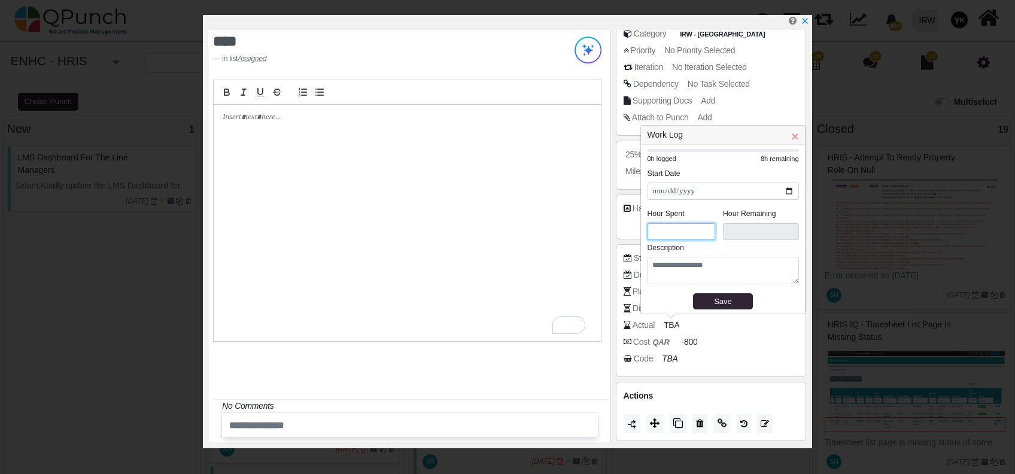
type input "***"
click at [705, 228] on input "*" at bounding box center [682, 231] width 68 height 17
type input "*"
type input "***"
click at [705, 228] on input "*" at bounding box center [682, 231] width 68 height 17
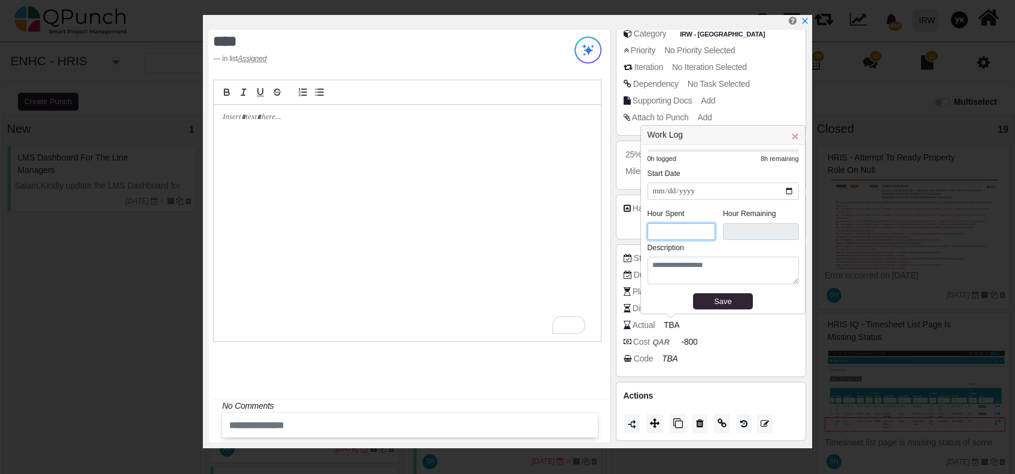
type input "*"
type input "***"
click at [705, 228] on input "*" at bounding box center [682, 231] width 68 height 17
type input "*"
type input "***"
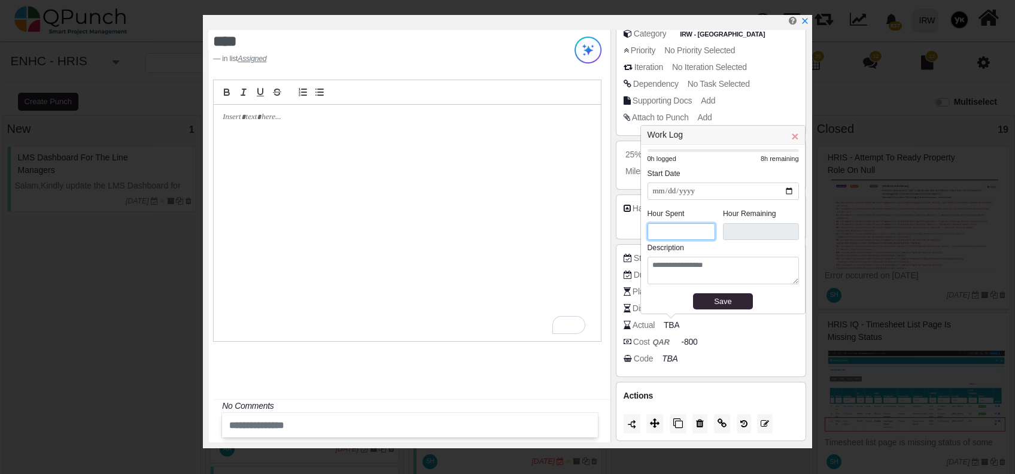
type input "*"
click at [706, 229] on input "*" at bounding box center [682, 231] width 68 height 17
click at [718, 296] on div "Save" at bounding box center [722, 302] width 51 height 12
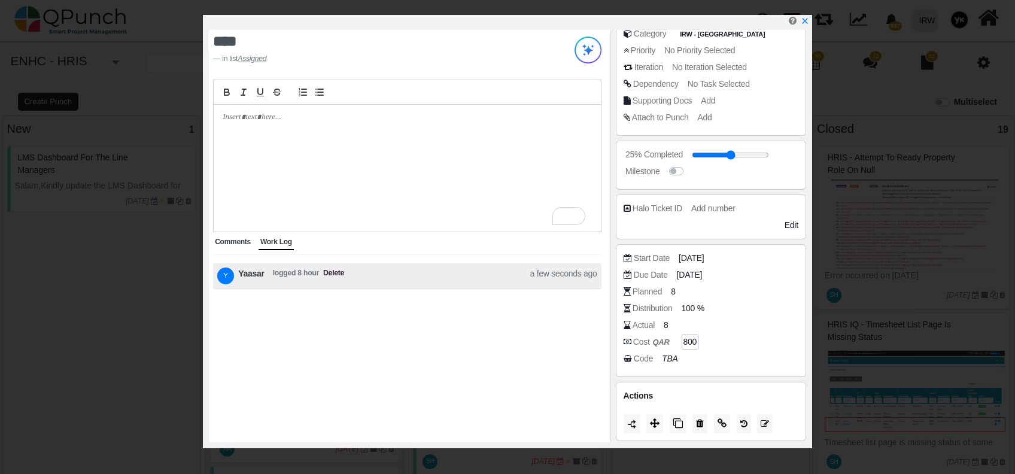
click at [685, 340] on span "800" at bounding box center [691, 342] width 14 height 13
click at [699, 353] on div "Code TBA" at bounding box center [714, 359] width 181 height 12
click at [711, 345] on div "Cost QAR 800" at bounding box center [714, 342] width 181 height 12
click at [693, 342] on span "800" at bounding box center [691, 342] width 14 height 13
type input "****"
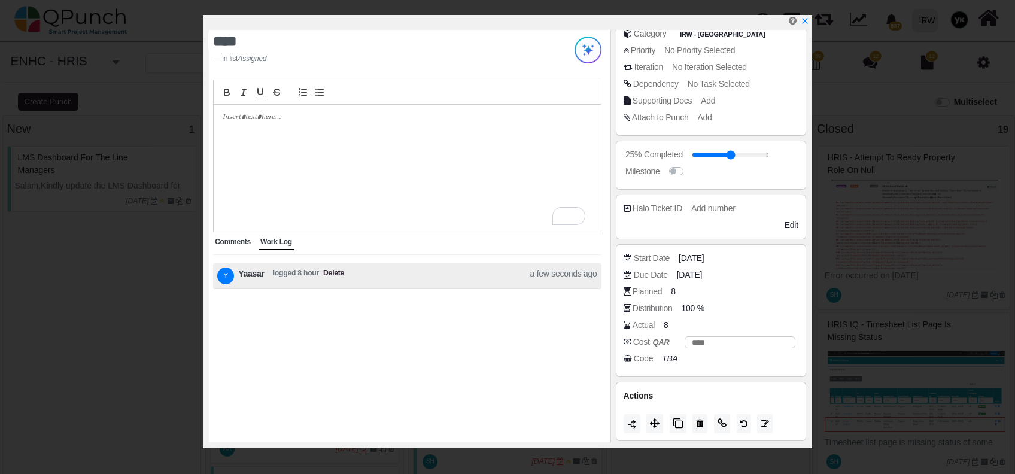
click at [726, 364] on div "Code TBA" at bounding box center [711, 361] width 175 height 17
click at [699, 336] on span "8000" at bounding box center [693, 342] width 18 height 13
type input "***"
click at [748, 353] on div "Code TBA" at bounding box center [714, 359] width 181 height 12
click at [667, 322] on span "8" at bounding box center [668, 325] width 5 height 13
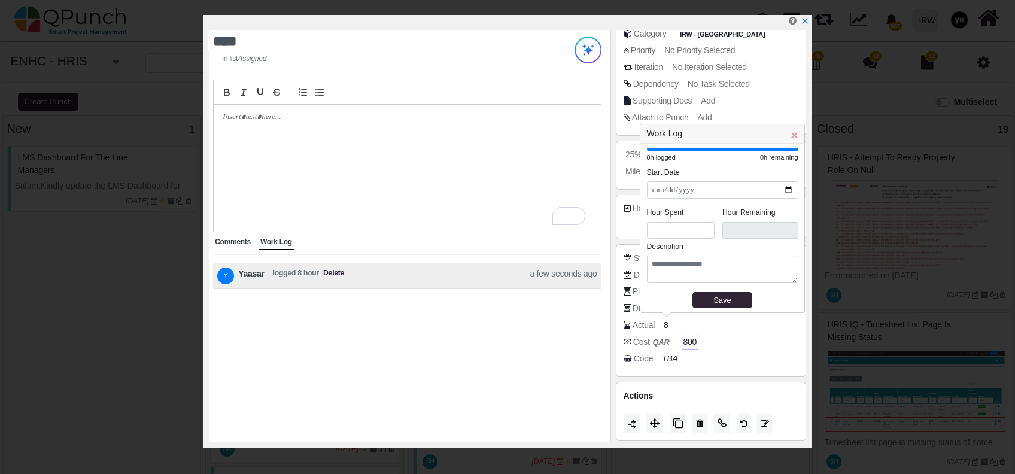
click at [330, 270] on span "Delete" at bounding box center [333, 276] width 21 height 17
type input "***"
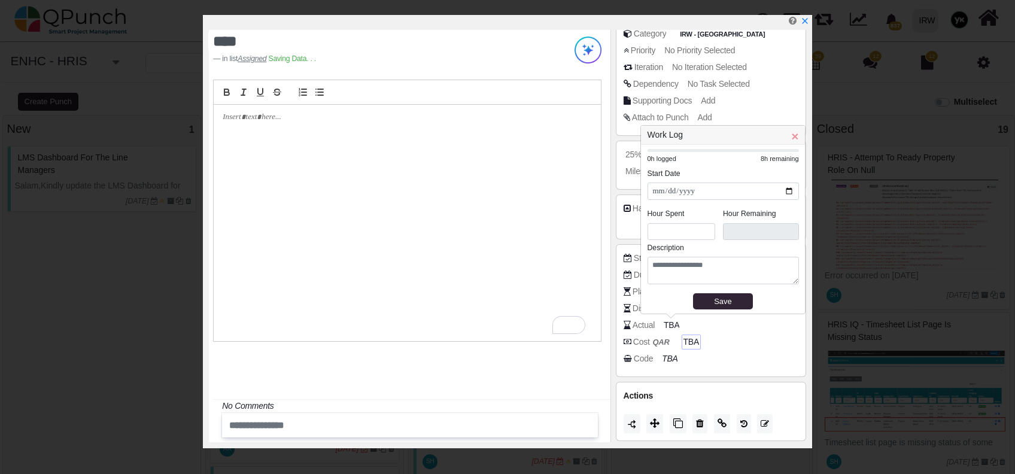
click at [693, 371] on div "Start Date 09-07-2025 Due Date 09-07-2025 Planned 8 Distribution 100 % Actual T…" at bounding box center [711, 310] width 190 height 133
click at [723, 308] on button "Save" at bounding box center [723, 301] width 60 height 16
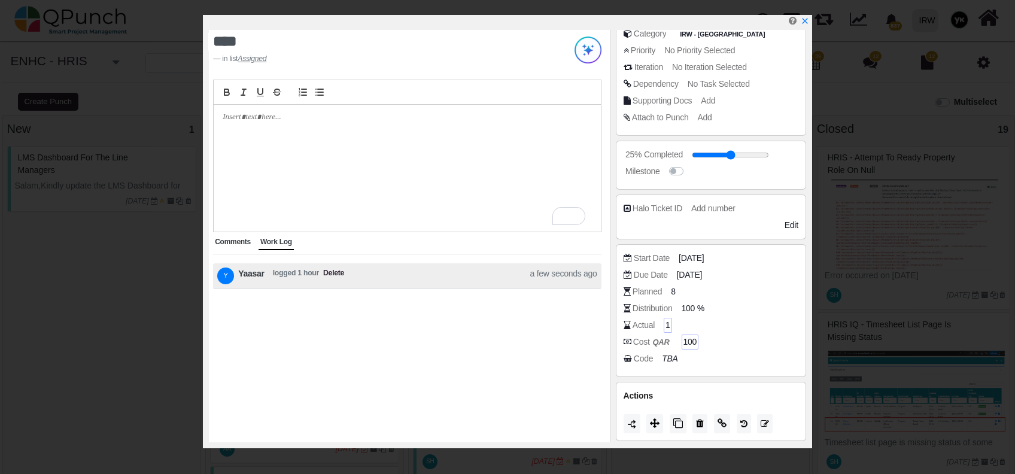
click at [664, 326] on div "1" at bounding box center [668, 325] width 8 height 15
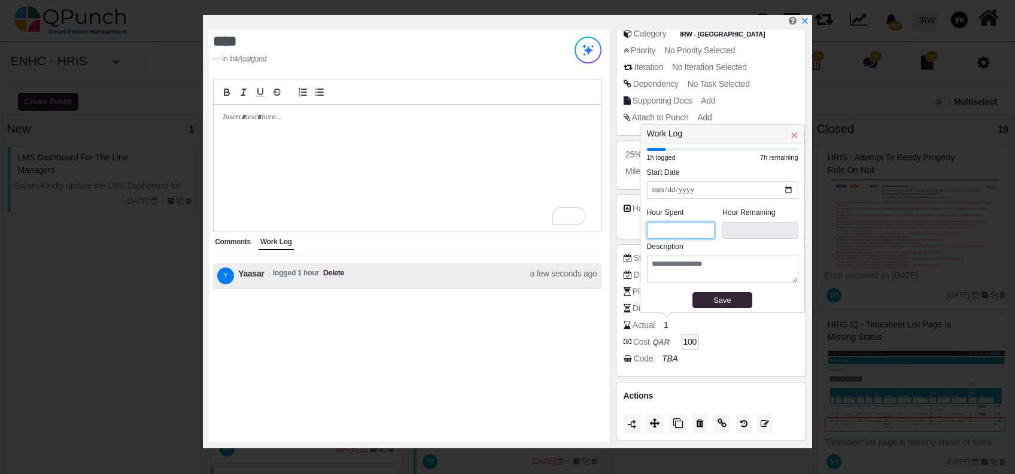
type input "*"
type input "***"
click at [708, 225] on input "*" at bounding box center [681, 231] width 68 height 17
type input "*"
type input "***"
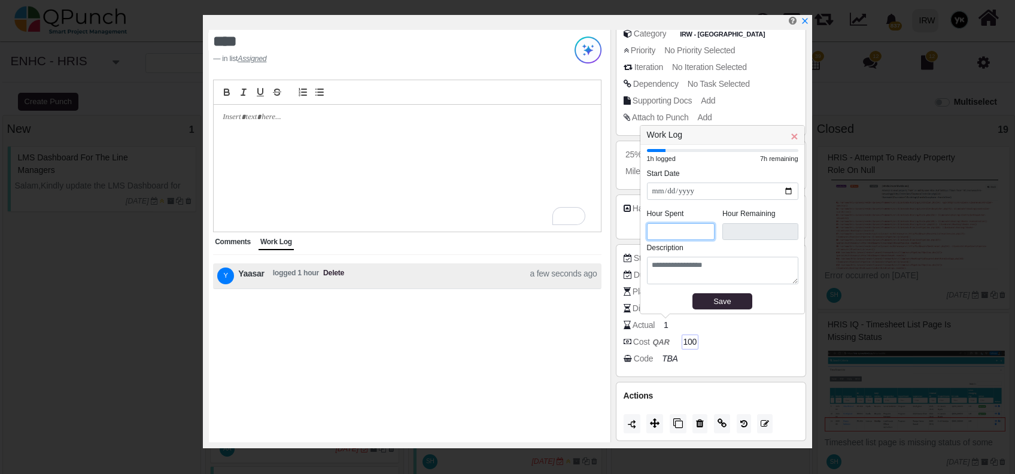
click at [708, 225] on input "*" at bounding box center [681, 231] width 68 height 17
type input "*"
type input "***"
click at [708, 225] on input "*" at bounding box center [681, 231] width 68 height 17
type input "*"
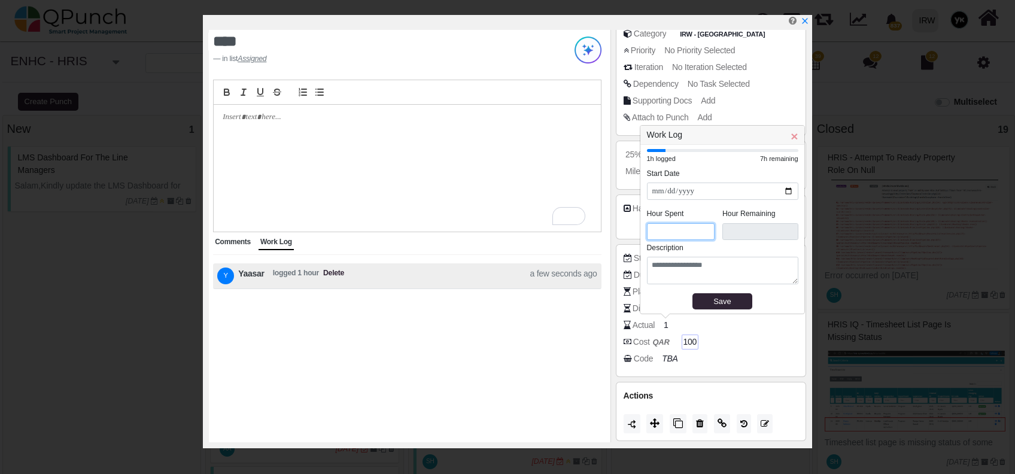
type input "***"
click at [708, 225] on input "*" at bounding box center [681, 231] width 68 height 17
type input "*"
type input "***"
click at [708, 225] on input "*" at bounding box center [681, 231] width 68 height 17
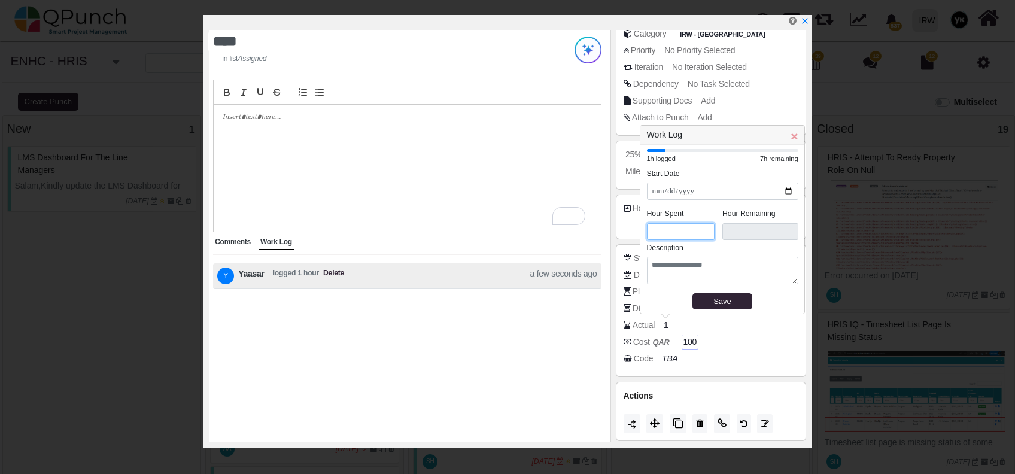
type input "*"
type input "***"
click at [708, 225] on input "*" at bounding box center [681, 231] width 68 height 17
type input "*"
type input "****"
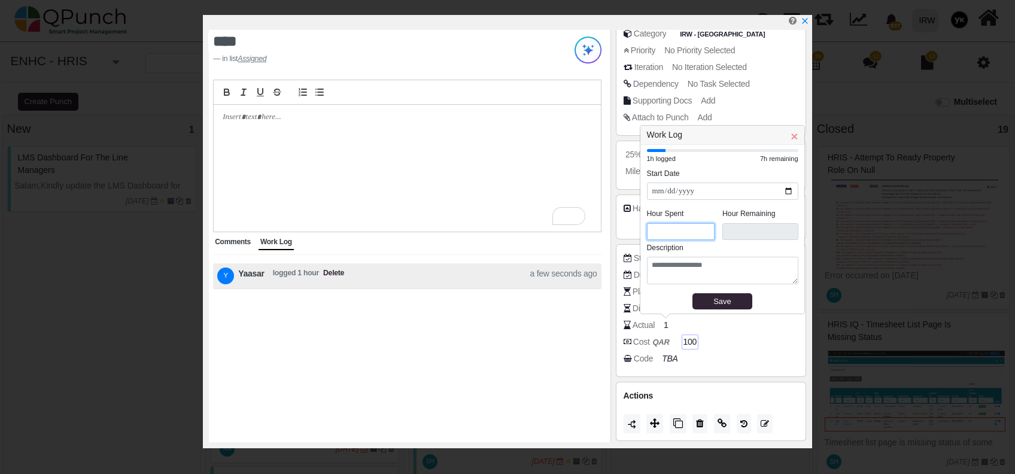
click at [708, 225] on input "*" at bounding box center [681, 231] width 68 height 17
type input "*"
type input "****"
click at [704, 230] on input "*" at bounding box center [681, 231] width 68 height 17
type input "*"
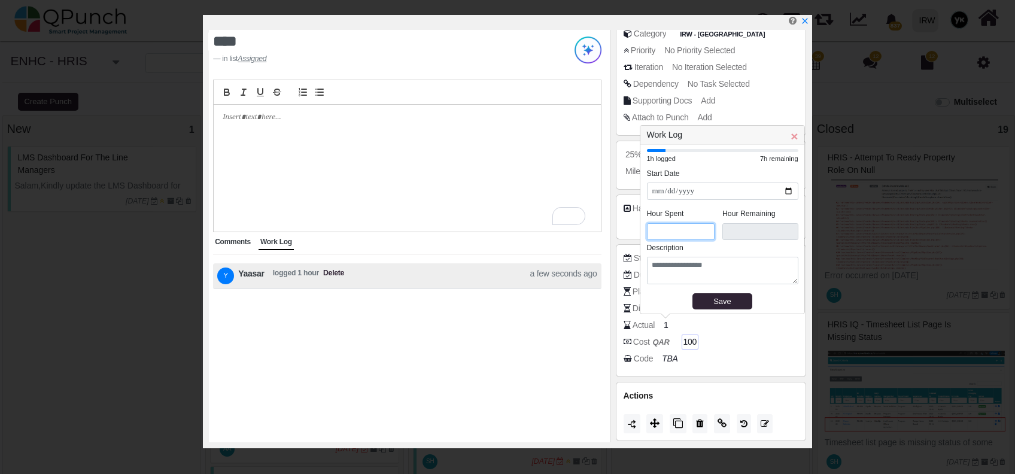
type input "****"
click at [705, 235] on input "*" at bounding box center [681, 231] width 68 height 17
type input "*"
type input "***"
type input "*"
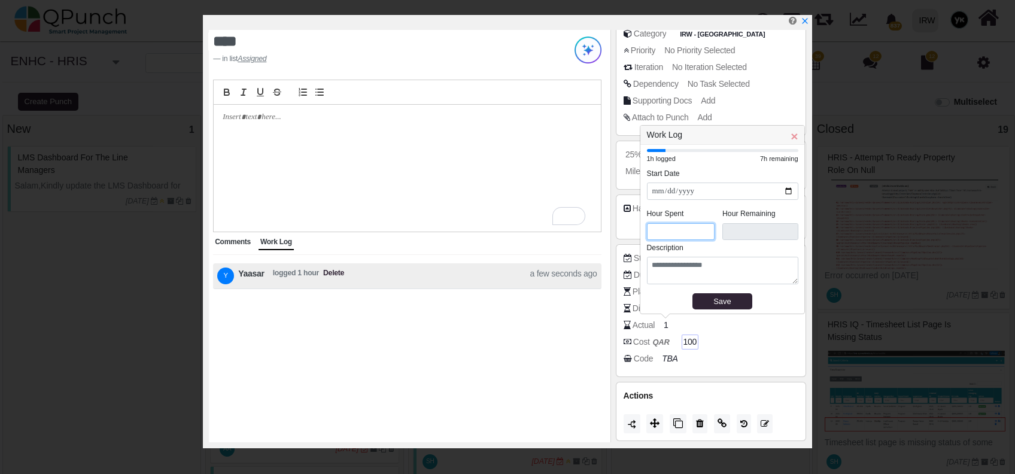
click at [705, 235] on input "*" at bounding box center [681, 231] width 68 height 17
click at [708, 298] on div "Save" at bounding box center [722, 302] width 51 height 12
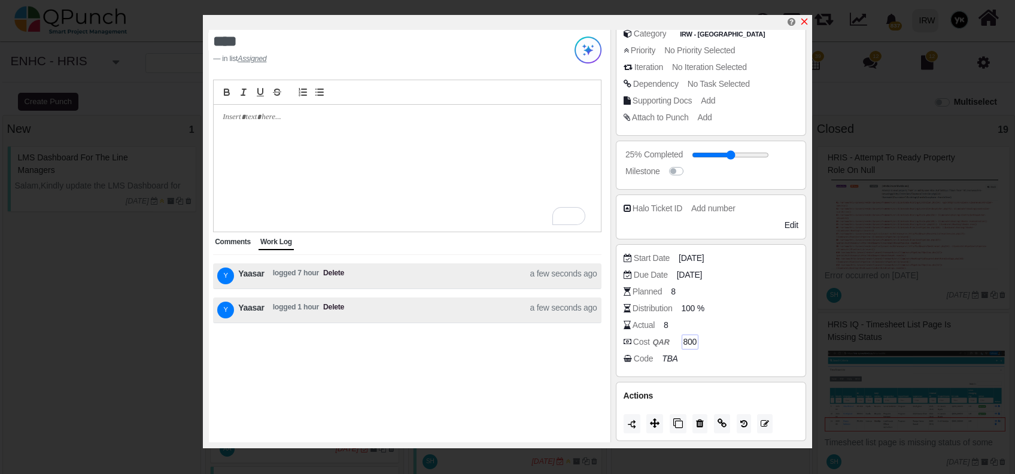
click at [805, 23] on icon "x" at bounding box center [805, 22] width 7 height 7
click at [28, 54] on link "ENHC - HRIS" at bounding box center [49, 61] width 77 height 14
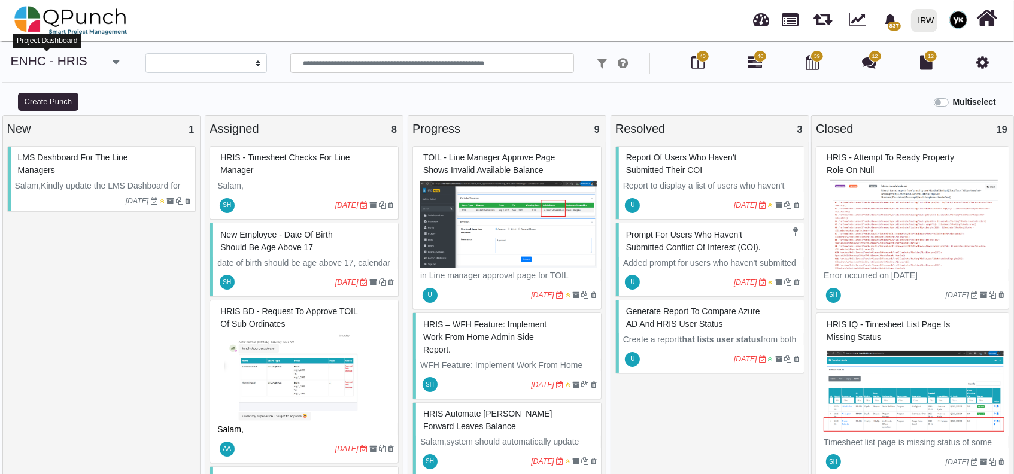
click at [28, 54] on link "ENHC - HRIS" at bounding box center [49, 61] width 77 height 14
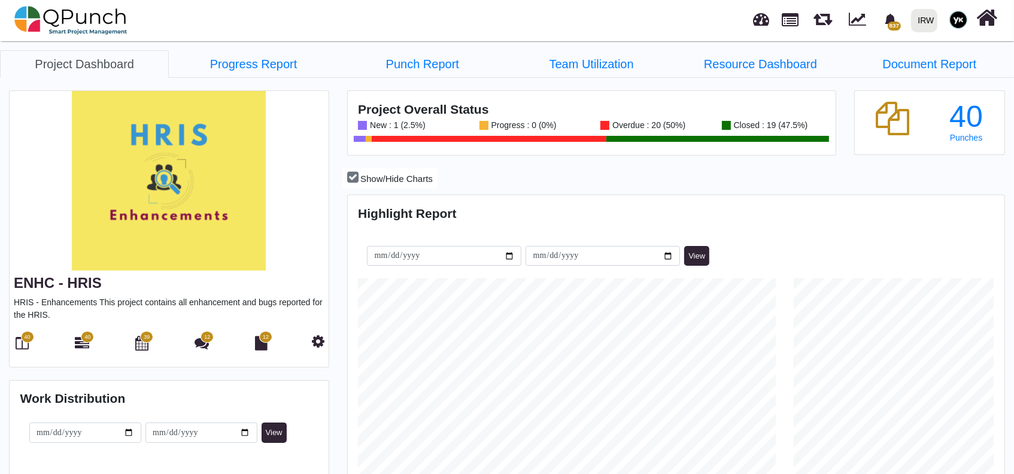
scroll to position [208, 218]
click at [758, 65] on link "Resource Dashboard" at bounding box center [760, 64] width 169 height 28
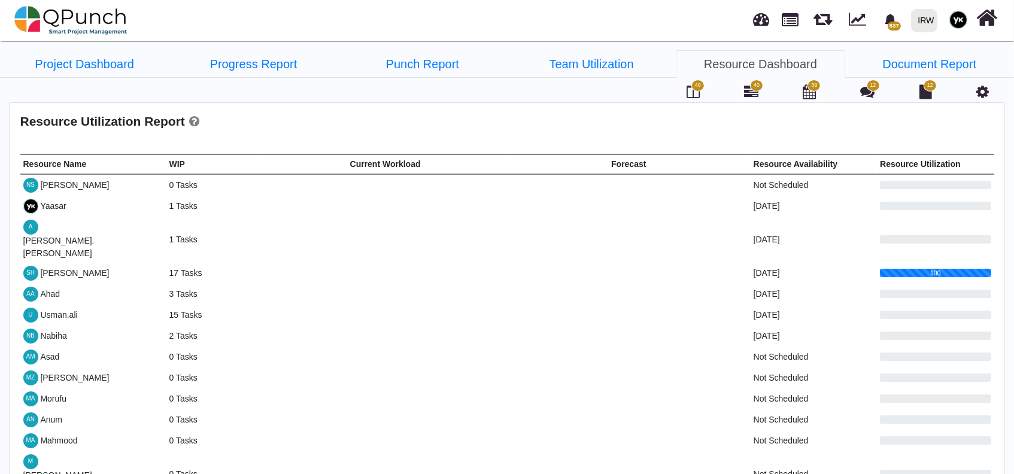
click at [39, 202] on td "Yaasar" at bounding box center [93, 206] width 146 height 21
click at [47, 203] on div "Yaasar" at bounding box center [53, 206] width 26 height 13
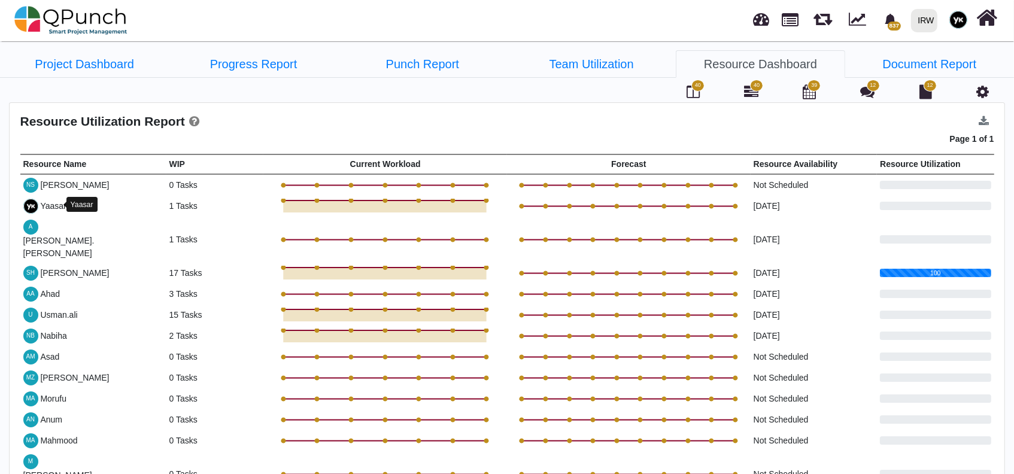
click at [47, 203] on div "Yaasar" at bounding box center [53, 206] width 26 height 13
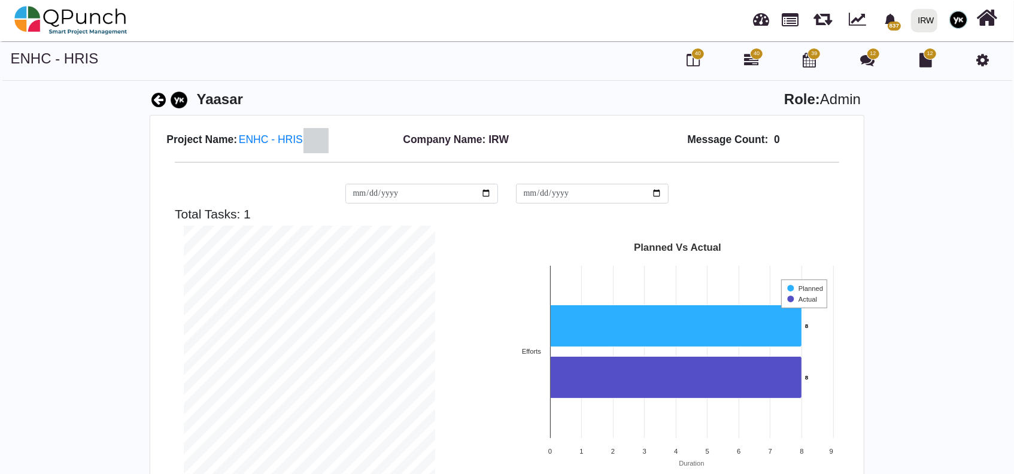
click at [988, 62] on icon at bounding box center [982, 60] width 13 height 14
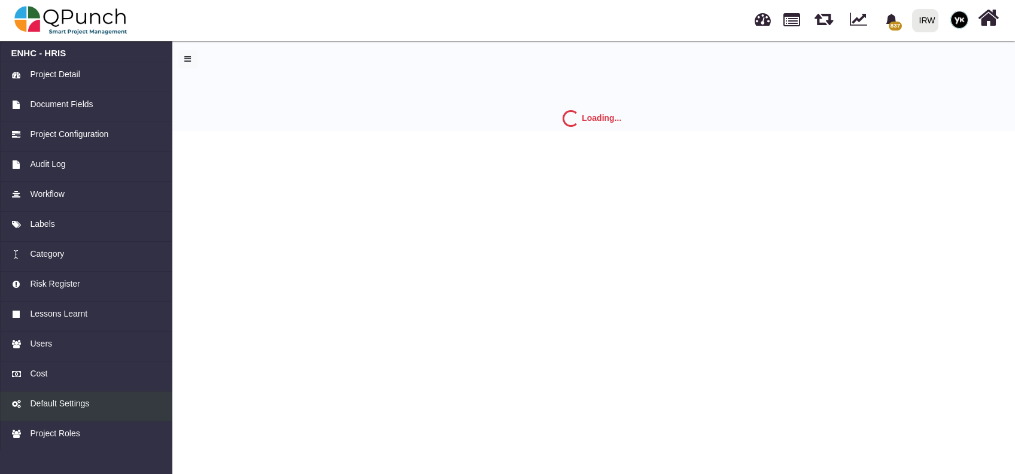
select select "*"
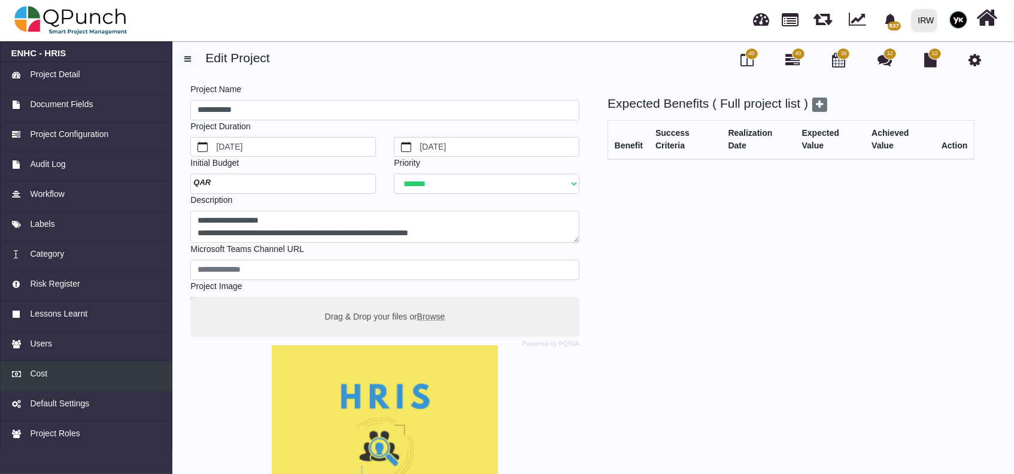
click at [85, 375] on div "Cost" at bounding box center [86, 374] width 150 height 13
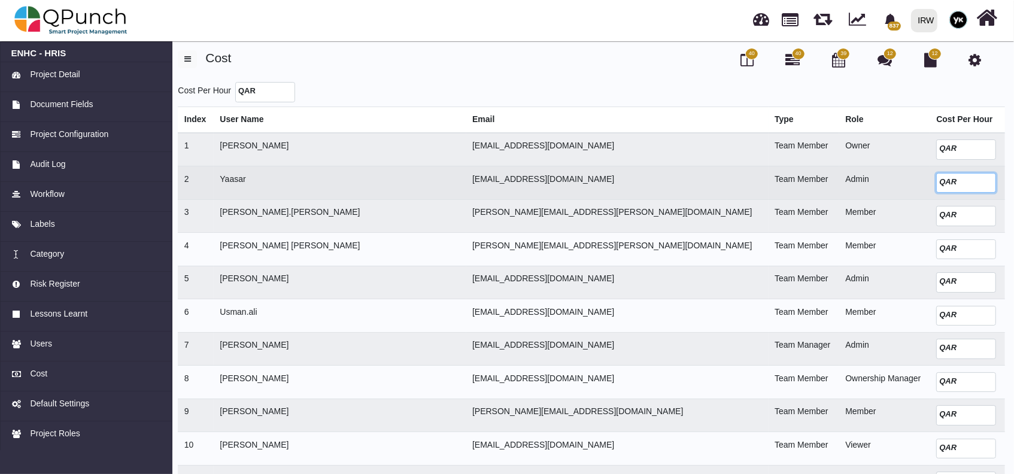
click at [937, 189] on input "***" at bounding box center [966, 183] width 60 height 20
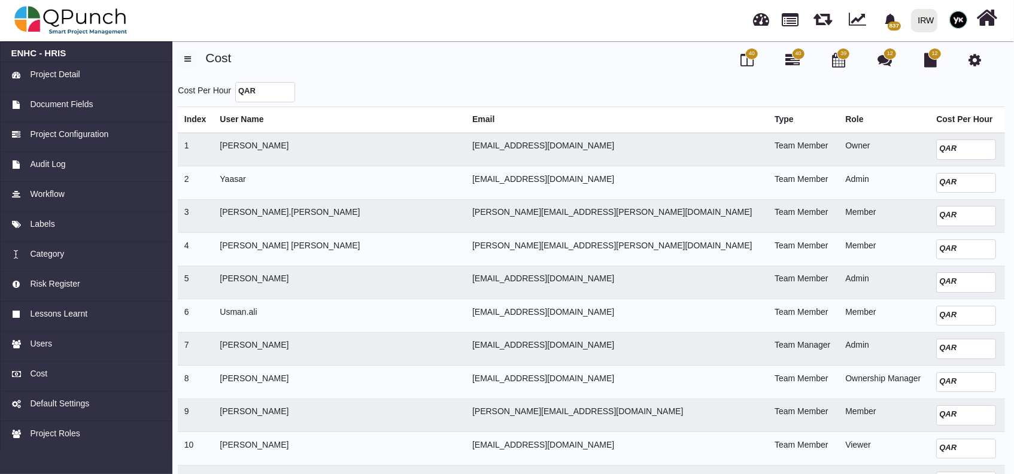
click at [730, 89] on div "Cost Per Hour QAR" at bounding box center [591, 92] width 827 height 20
click at [280, 101] on input "number" at bounding box center [265, 92] width 60 height 20
type input "***"
click at [320, 71] on div "40 40 39 12 12 Cost Cost Per Hour QAR *** Index User Name Email Type Role Cost …" at bounding box center [591, 272] width 827 height 445
click at [47, 50] on h6 "ENHC - HRIS" at bounding box center [86, 53] width 150 height 11
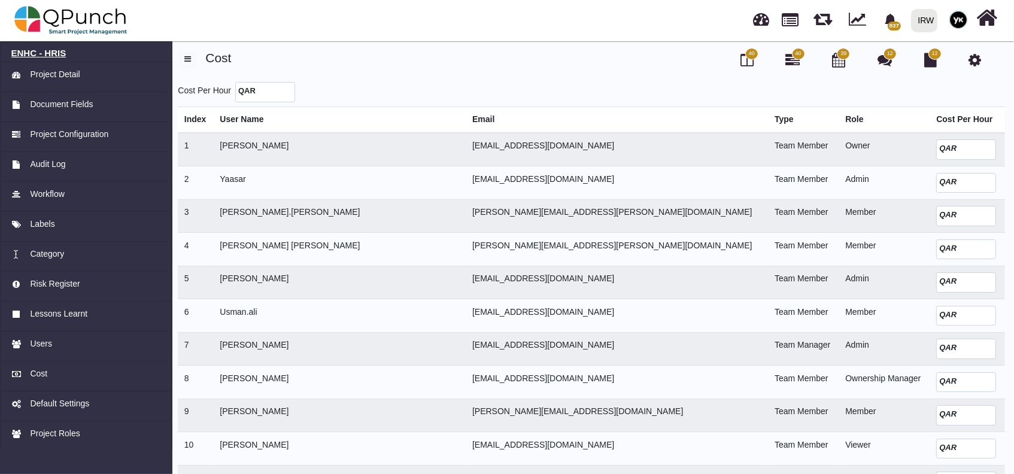
click at [47, 50] on h6 "ENHC - HRIS" at bounding box center [86, 53] width 150 height 11
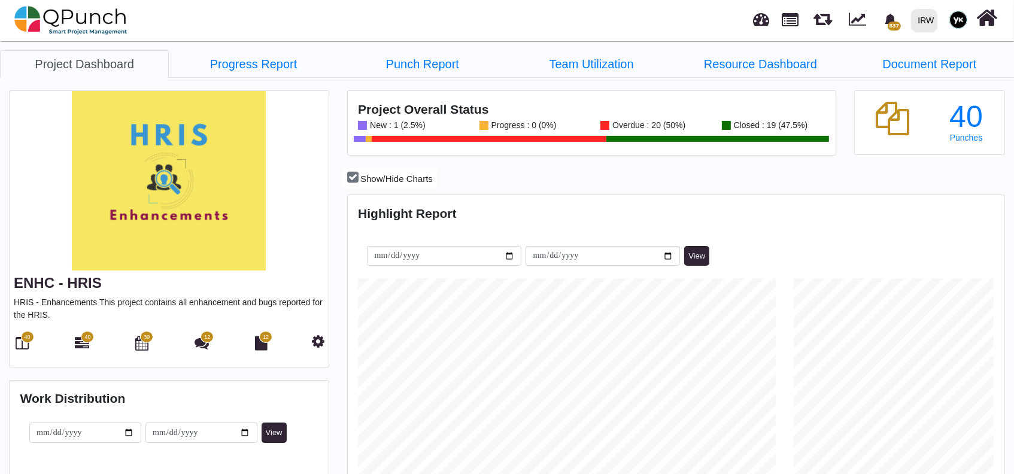
scroll to position [208, 218]
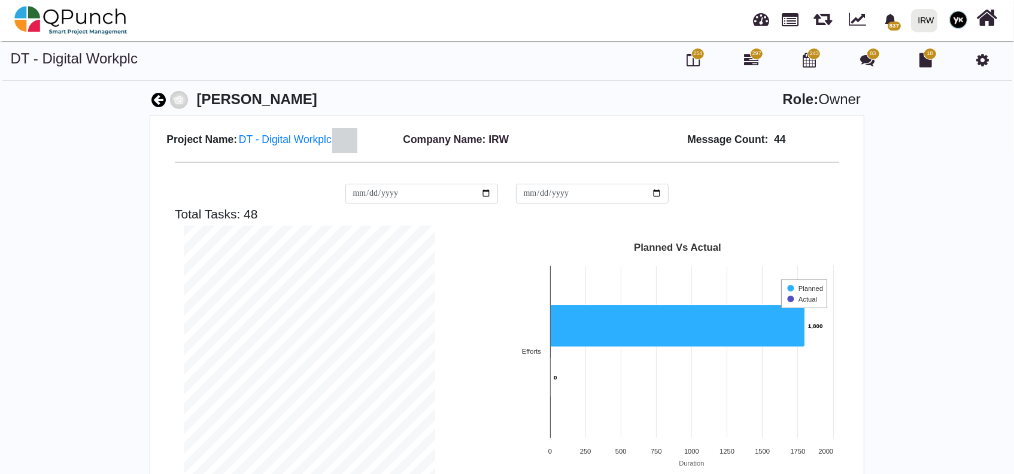
scroll to position [251, 269]
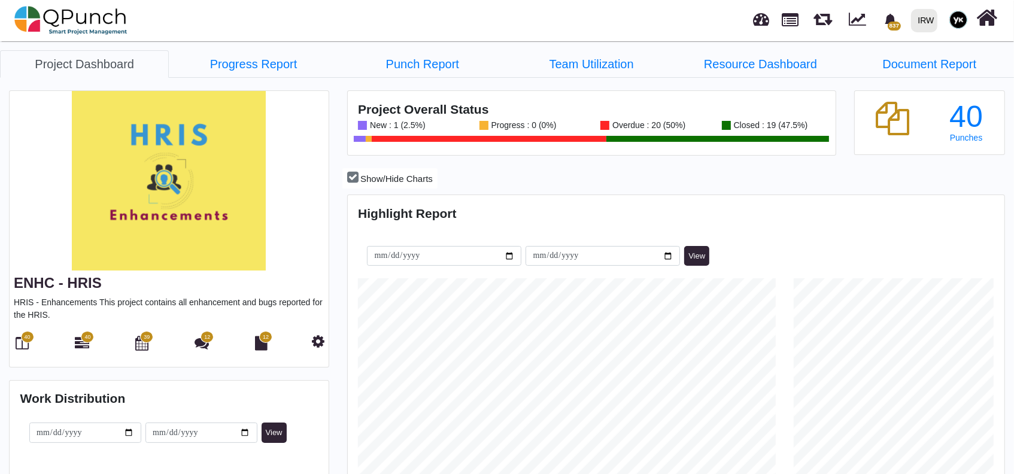
scroll to position [289, 654]
